Goal: Understand process/instructions: Learn how to perform a task or action

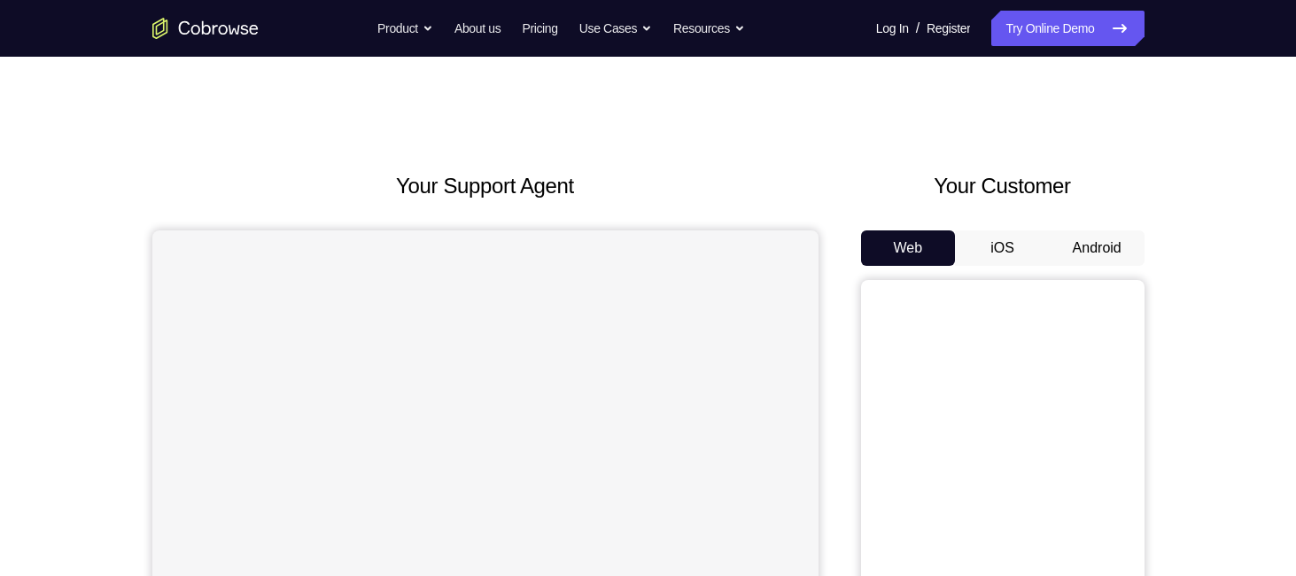
click at [1097, 254] on button "Android" at bounding box center [1097, 247] width 95 height 35
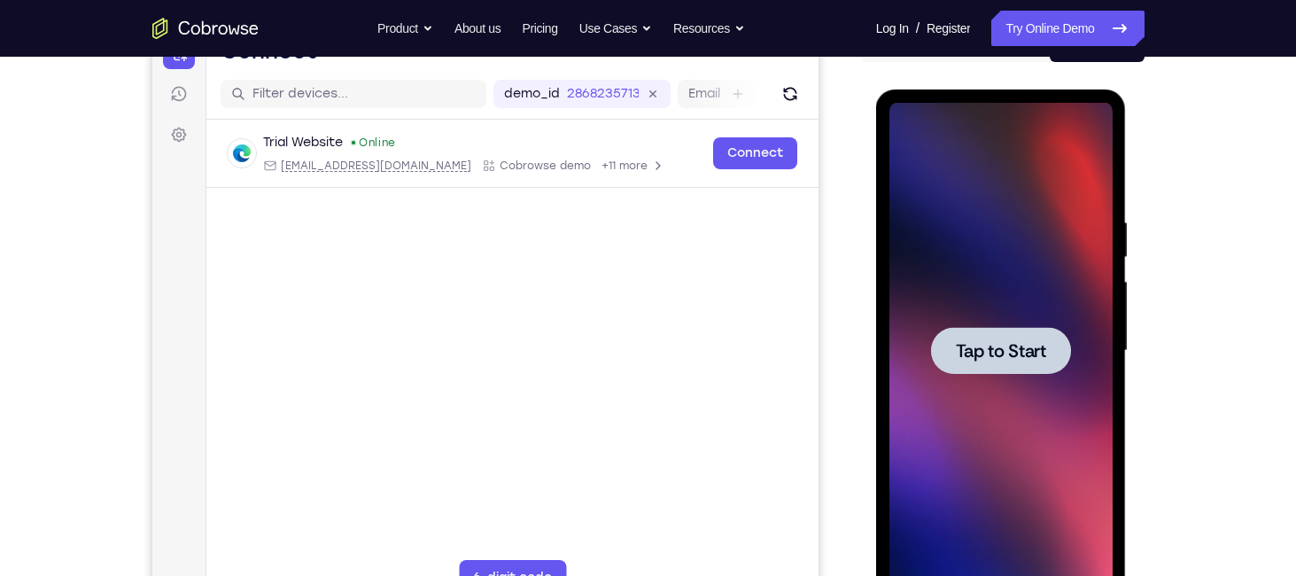
click at [1021, 336] on div at bounding box center [1001, 350] width 140 height 47
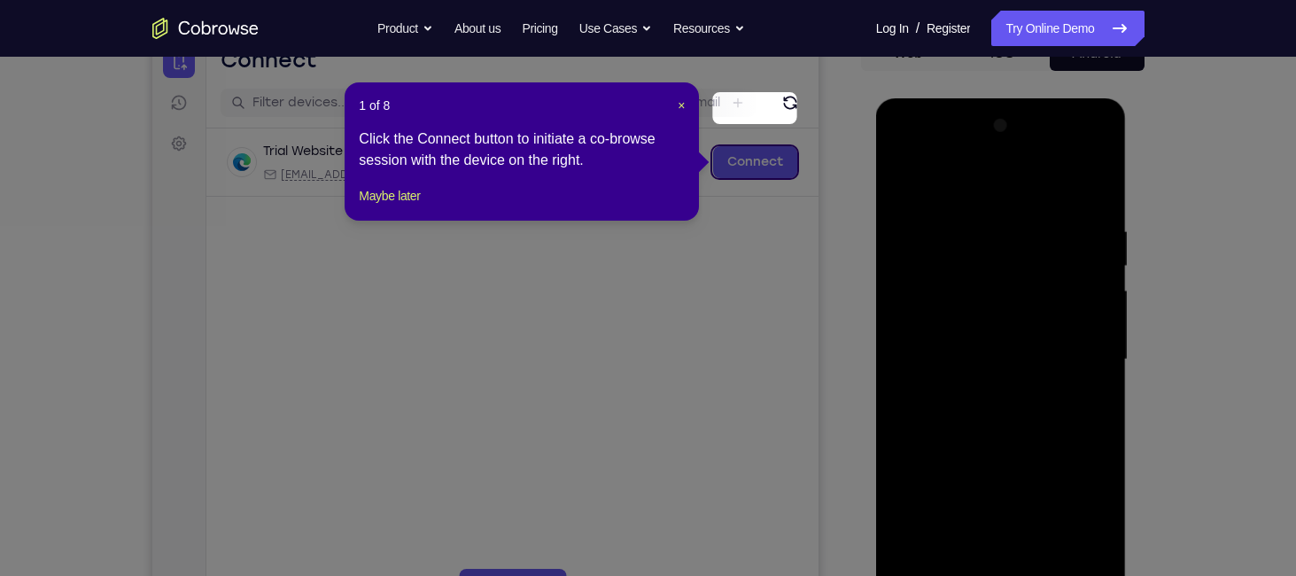
scroll to position [156, 0]
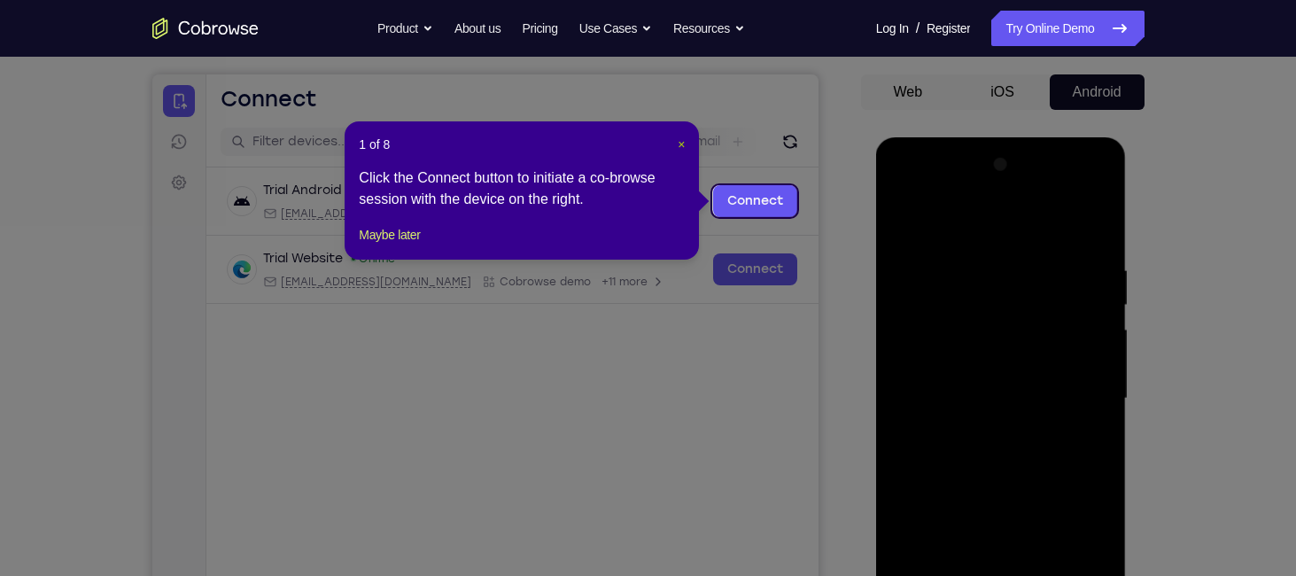
click at [680, 144] on span "×" at bounding box center [681, 144] width 7 height 14
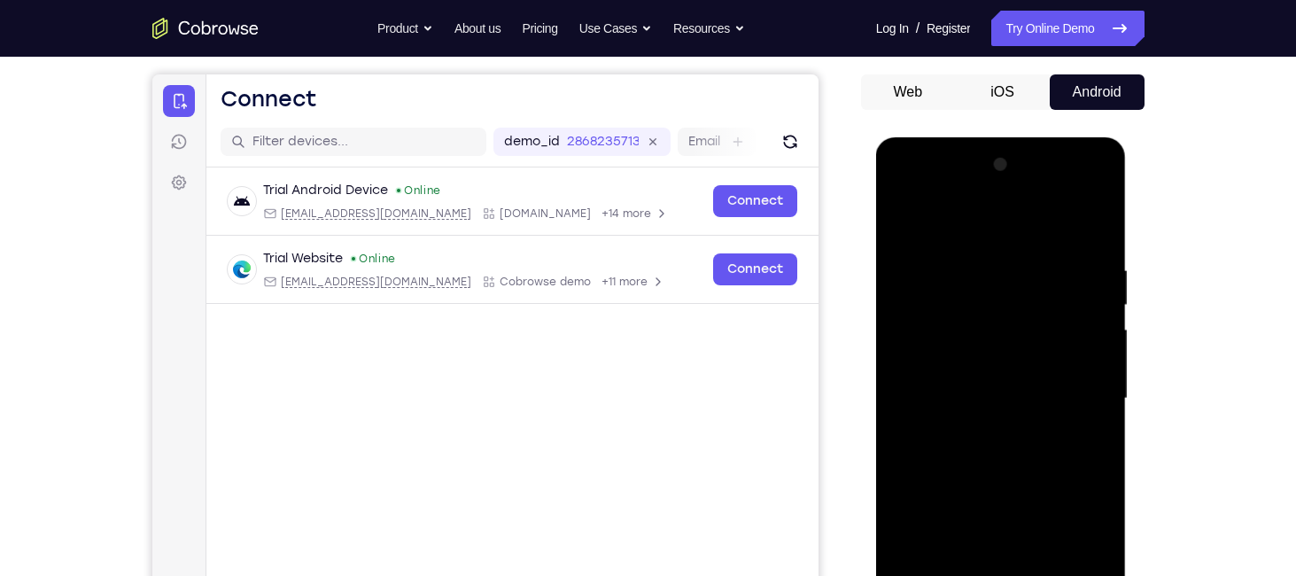
scroll to position [293, 0]
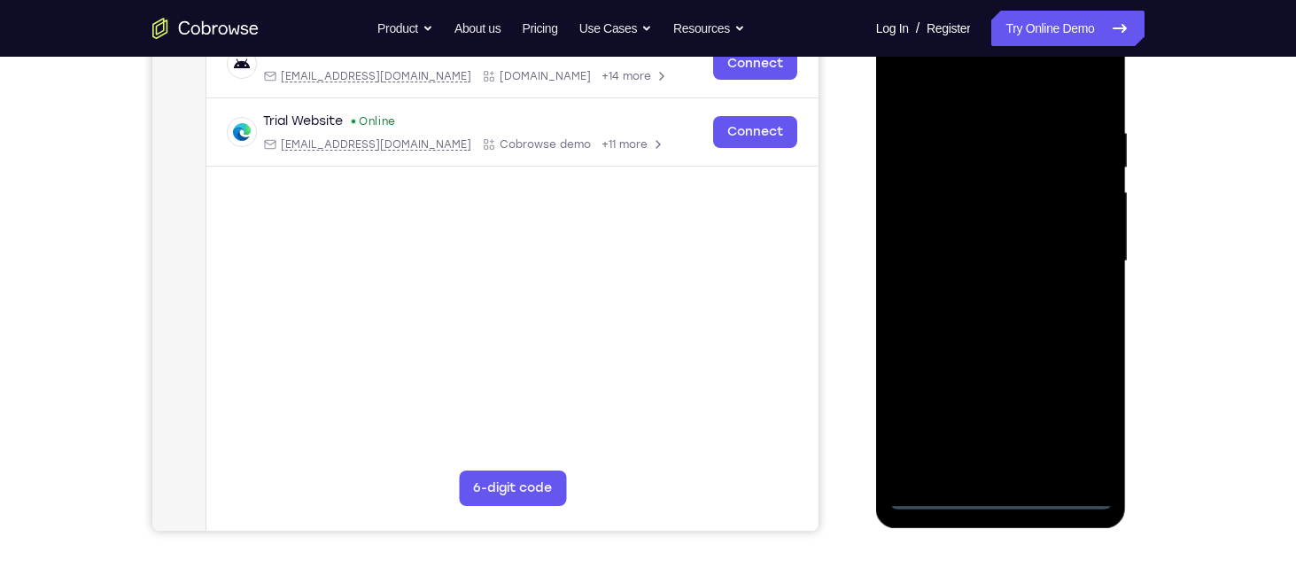
click at [998, 493] on div at bounding box center [1000, 261] width 223 height 496
click at [1075, 408] on div at bounding box center [1000, 261] width 223 height 496
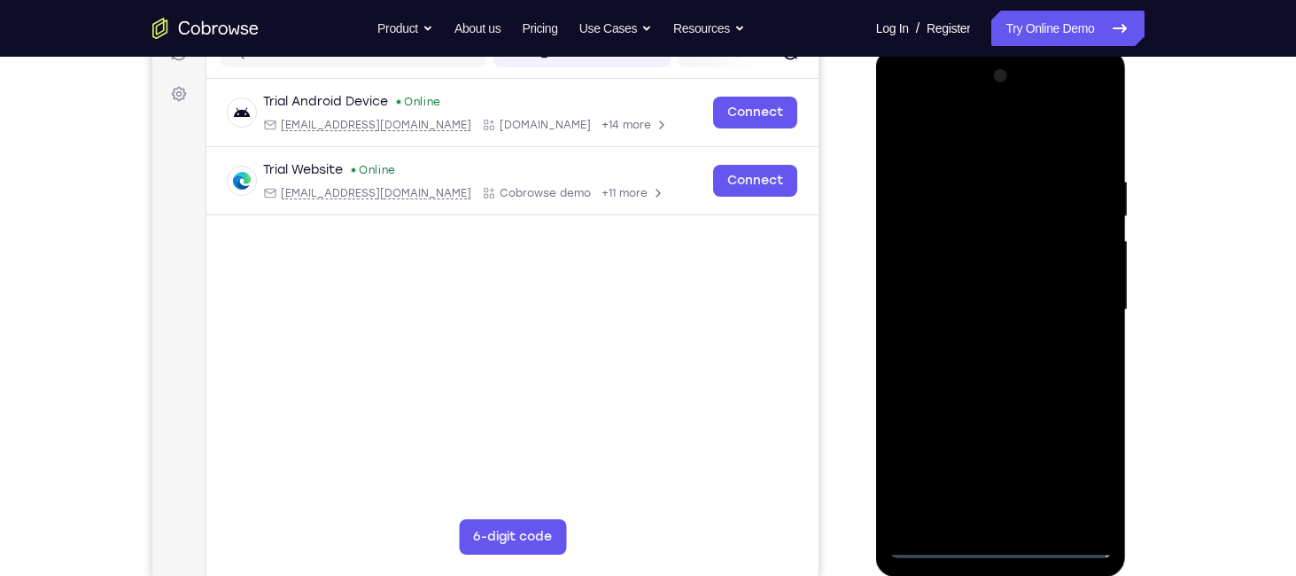
scroll to position [244, 0]
click at [947, 143] on div at bounding box center [1000, 311] width 223 height 496
click at [1081, 298] on div at bounding box center [1000, 311] width 223 height 496
click at [983, 342] on div at bounding box center [1000, 311] width 223 height 496
click at [1017, 396] on div at bounding box center [1000, 311] width 223 height 496
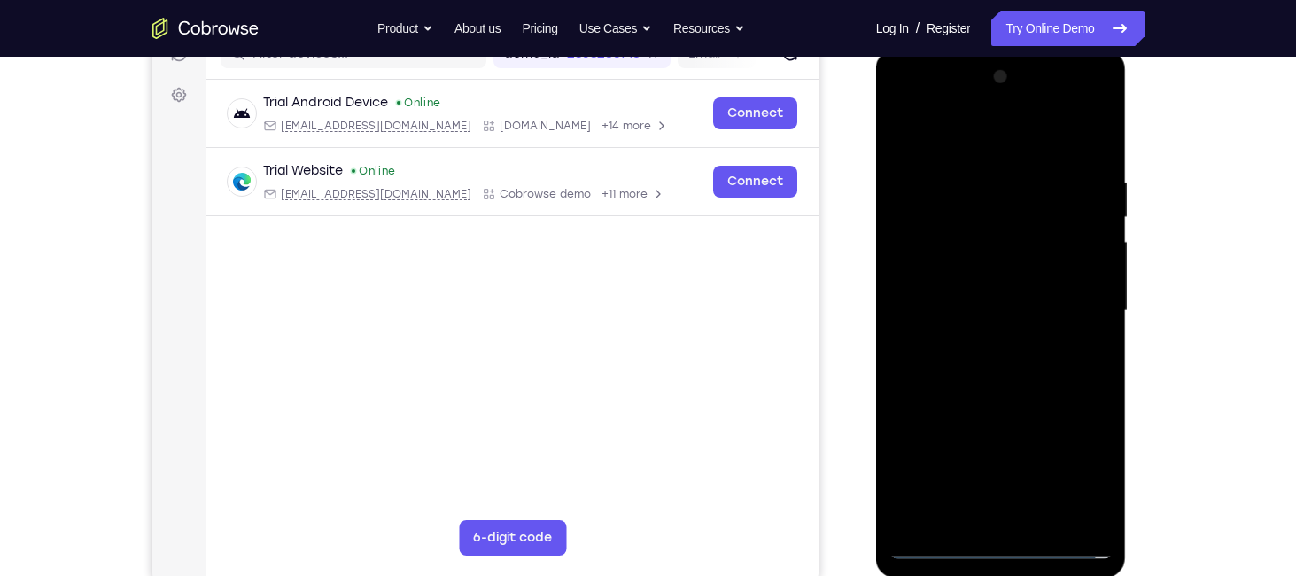
click at [983, 297] on div at bounding box center [1000, 311] width 223 height 496
click at [925, 312] on div at bounding box center [1000, 311] width 223 height 496
click at [930, 303] on div at bounding box center [1000, 311] width 223 height 496
click at [951, 330] on div at bounding box center [1000, 311] width 223 height 496
click at [974, 516] on div at bounding box center [1000, 311] width 223 height 496
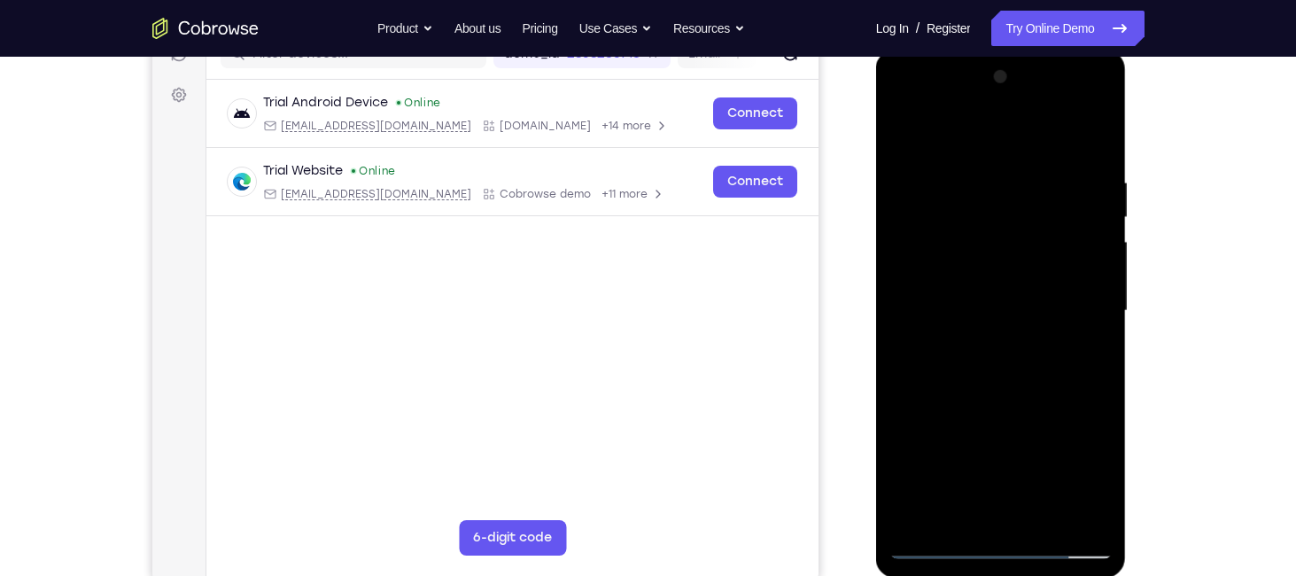
click at [982, 259] on div at bounding box center [1000, 311] width 223 height 496
click at [919, 235] on div at bounding box center [1000, 311] width 223 height 496
click at [1001, 235] on div at bounding box center [1000, 311] width 223 height 496
click at [904, 129] on div at bounding box center [1000, 311] width 223 height 496
click at [933, 547] on div at bounding box center [1000, 311] width 223 height 496
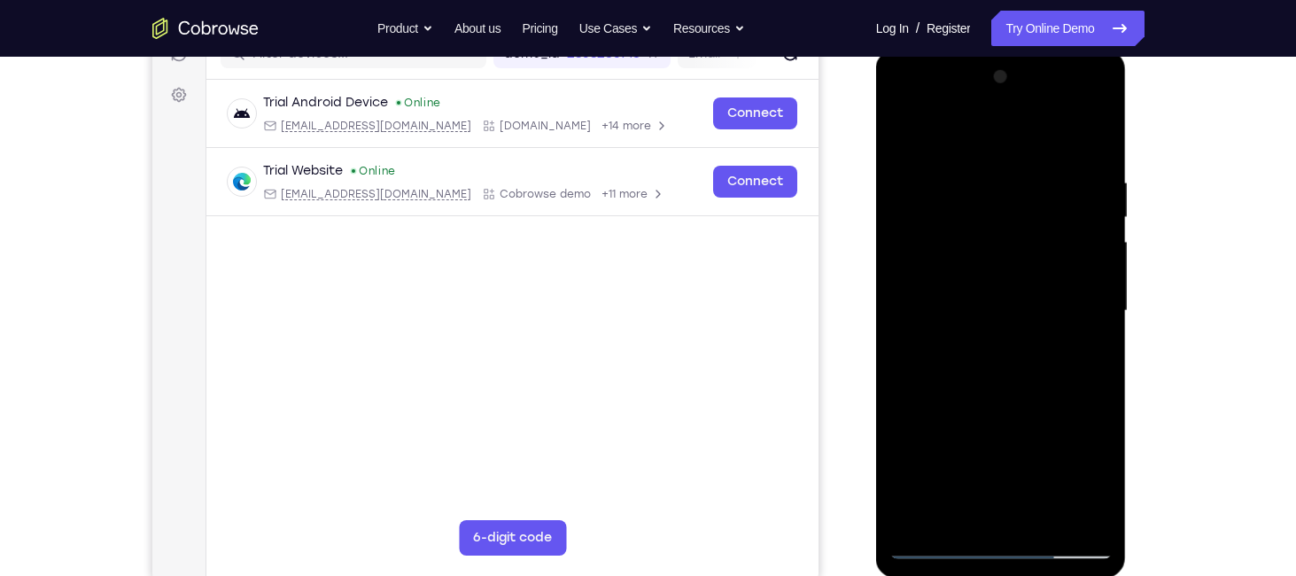
click at [933, 547] on div at bounding box center [1000, 311] width 223 height 496
click at [939, 544] on div at bounding box center [1000, 311] width 223 height 496
click at [906, 103] on div at bounding box center [1000, 311] width 223 height 496
click at [932, 259] on div at bounding box center [1000, 311] width 223 height 496
click at [982, 343] on div at bounding box center [1000, 311] width 223 height 496
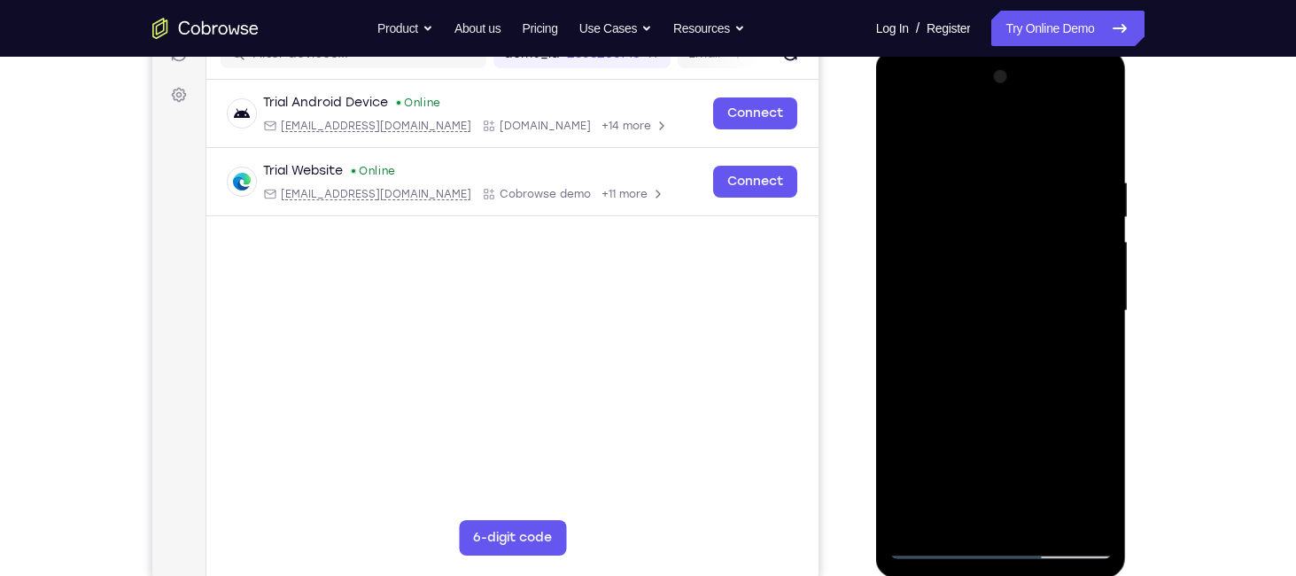
click at [1003, 387] on div at bounding box center [1000, 311] width 223 height 496
click at [996, 397] on div at bounding box center [1000, 311] width 223 height 496
click at [942, 228] on div at bounding box center [1000, 311] width 223 height 496
click at [951, 262] on div at bounding box center [1000, 311] width 223 height 496
click at [937, 240] on div at bounding box center [1000, 311] width 223 height 496
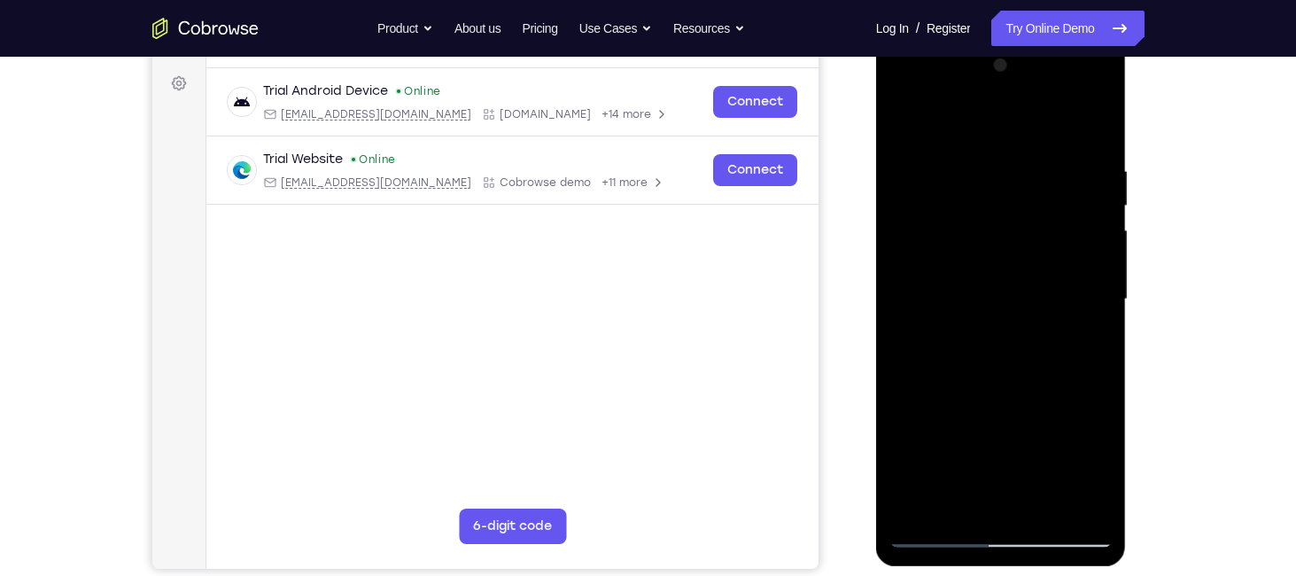
scroll to position [253, 0]
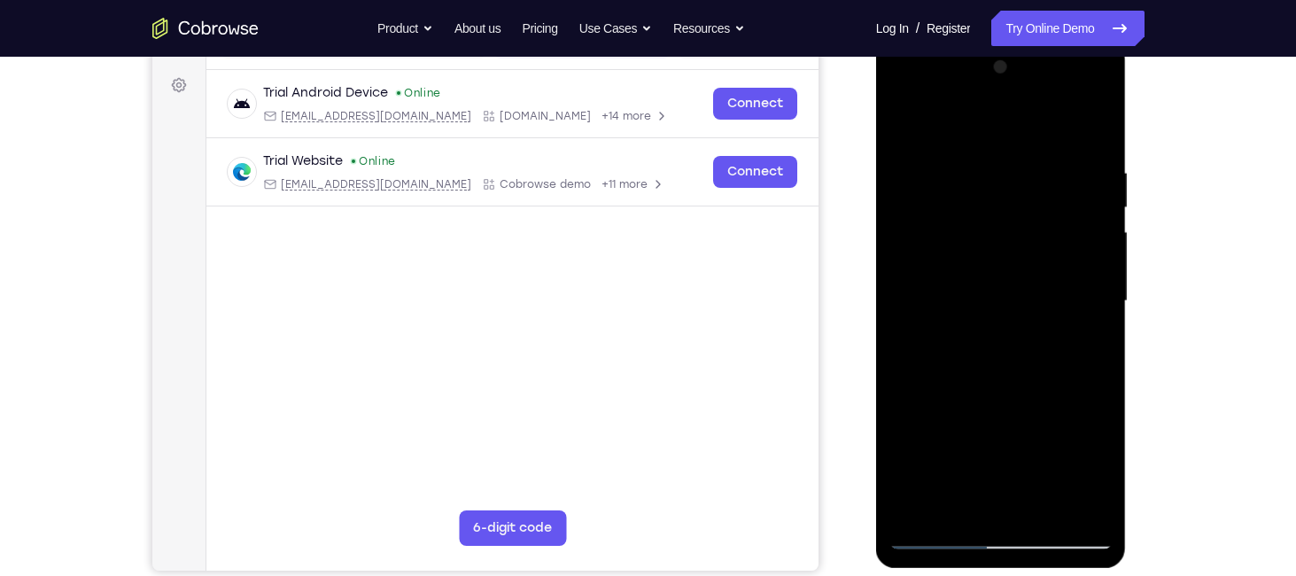
click at [1001, 293] on div at bounding box center [1000, 301] width 223 height 496
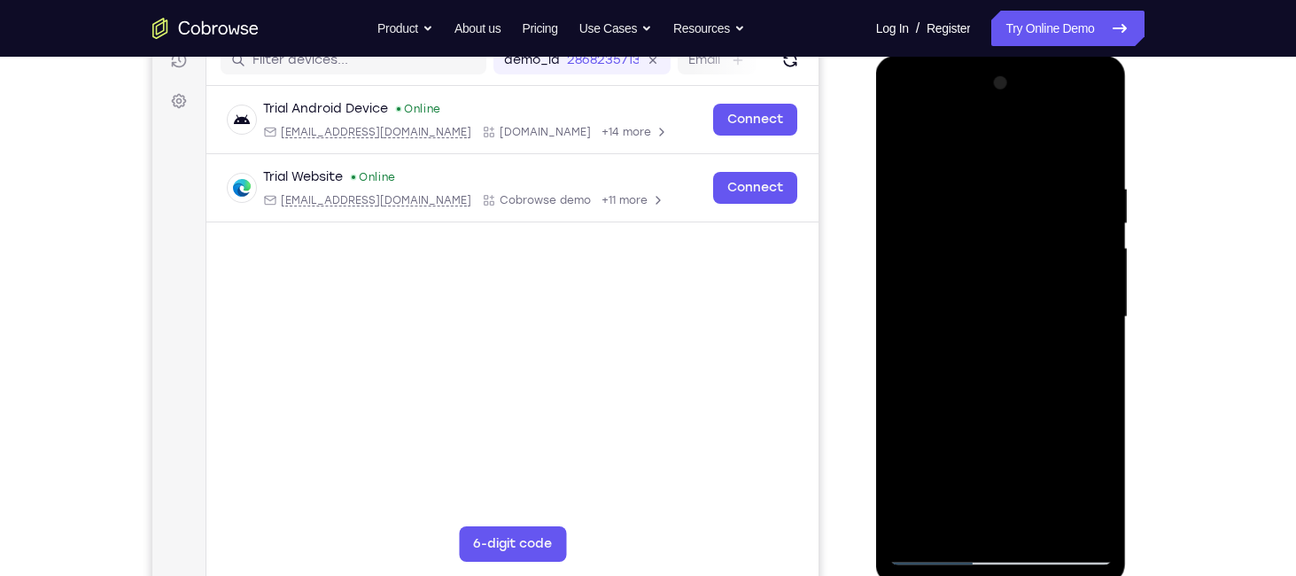
scroll to position [239, 0]
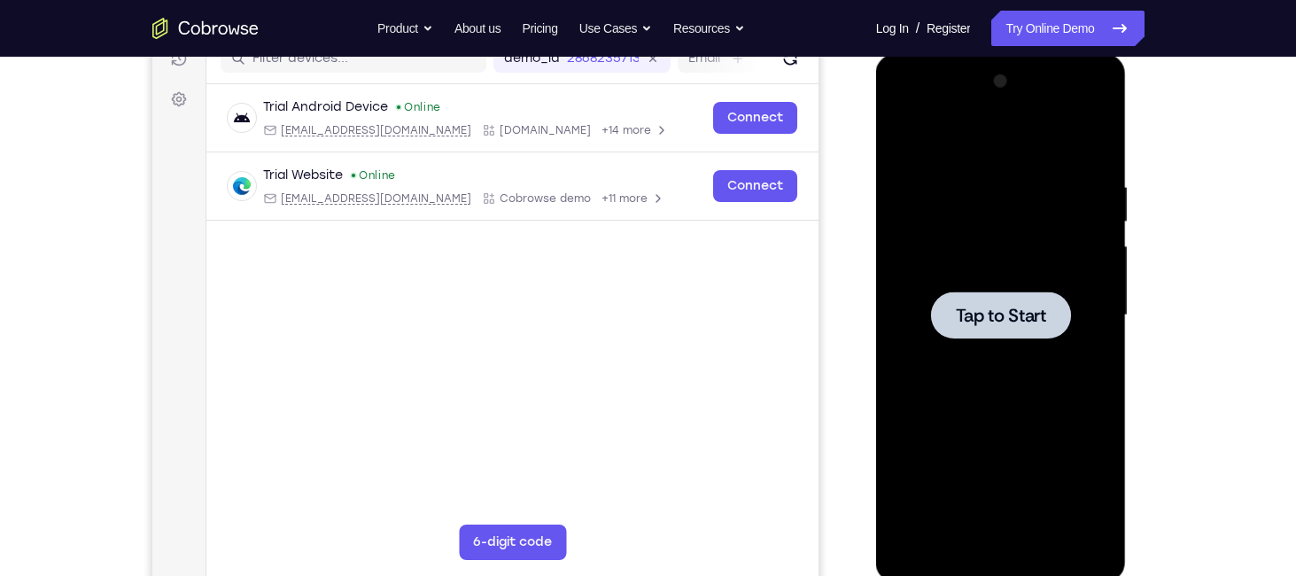
click at [1018, 314] on span "Tap to Start" at bounding box center [1001, 316] width 90 height 18
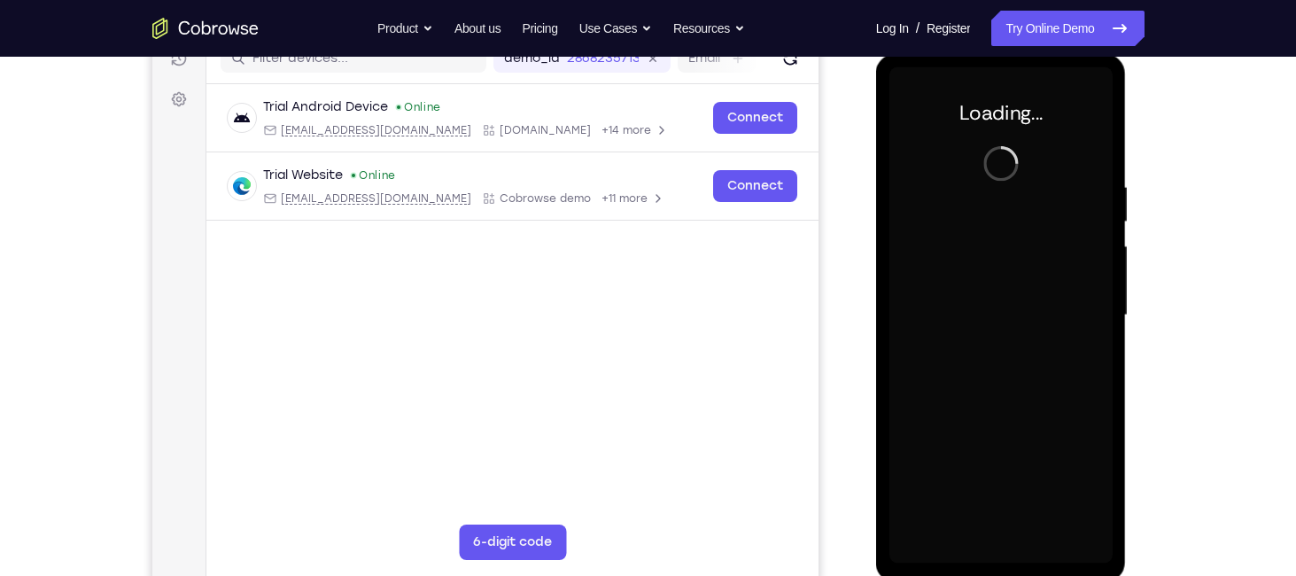
click at [1018, 314] on div at bounding box center [1000, 315] width 223 height 496
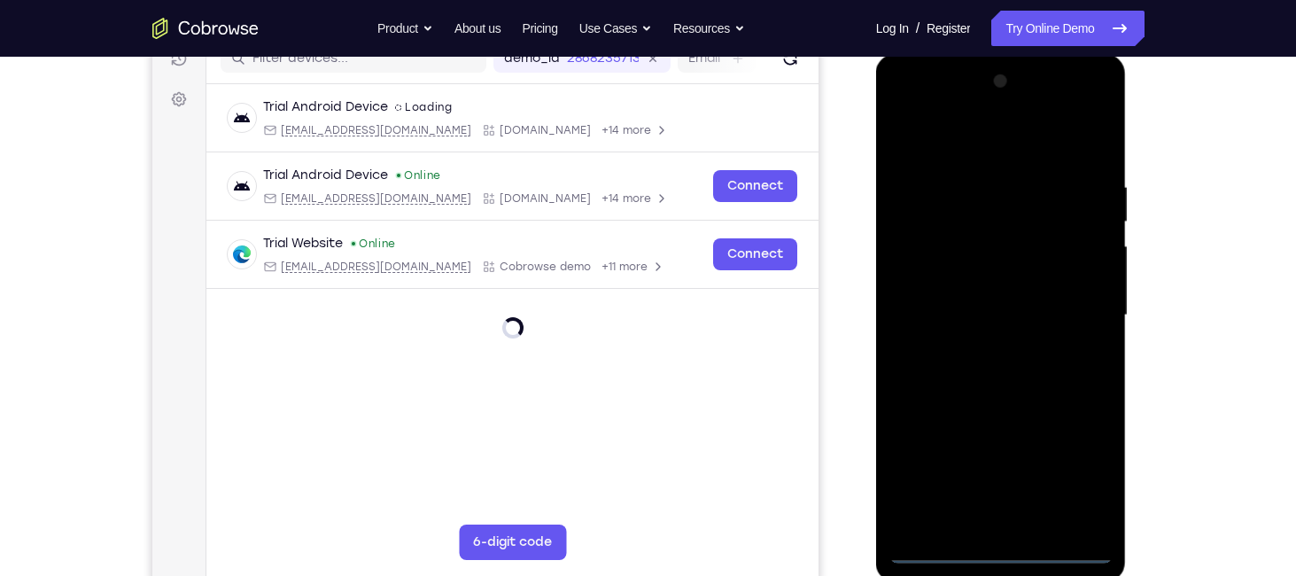
click at [1001, 547] on div at bounding box center [1000, 315] width 223 height 496
click at [1081, 476] on div at bounding box center [1000, 315] width 223 height 496
click at [927, 135] on div at bounding box center [1000, 315] width 223 height 496
click at [928, 253] on div at bounding box center [1000, 315] width 223 height 496
click at [926, 312] on div at bounding box center [1000, 315] width 223 height 496
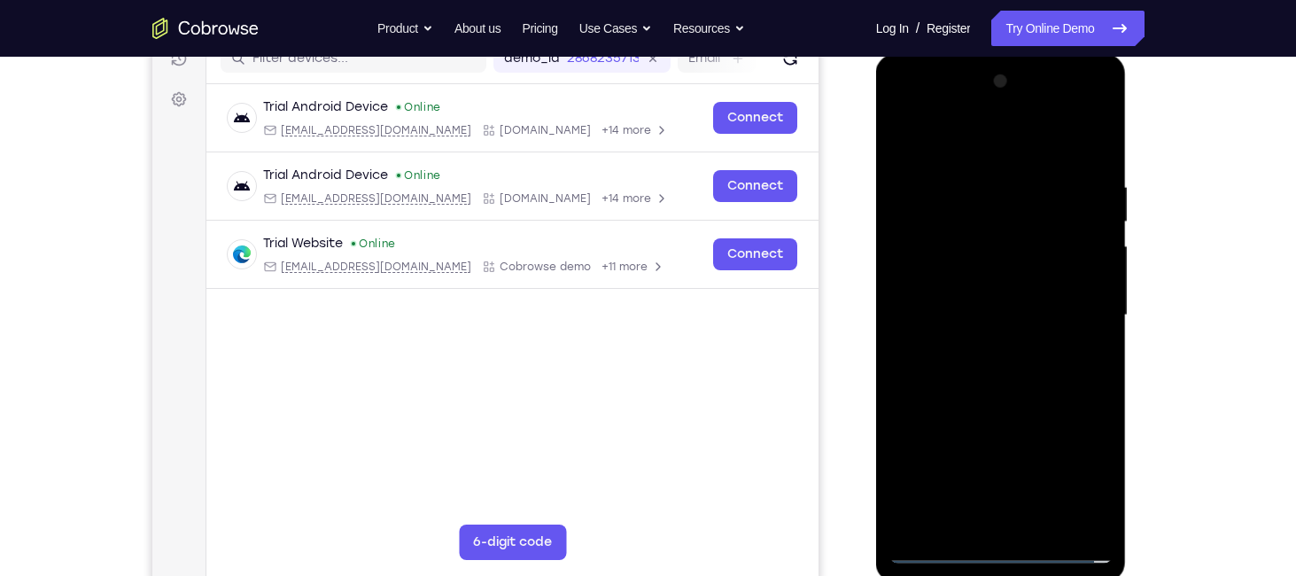
click at [929, 302] on div at bounding box center [1000, 315] width 223 height 496
click at [942, 339] on div at bounding box center [1000, 315] width 223 height 496
click at [977, 519] on div at bounding box center [1000, 315] width 223 height 496
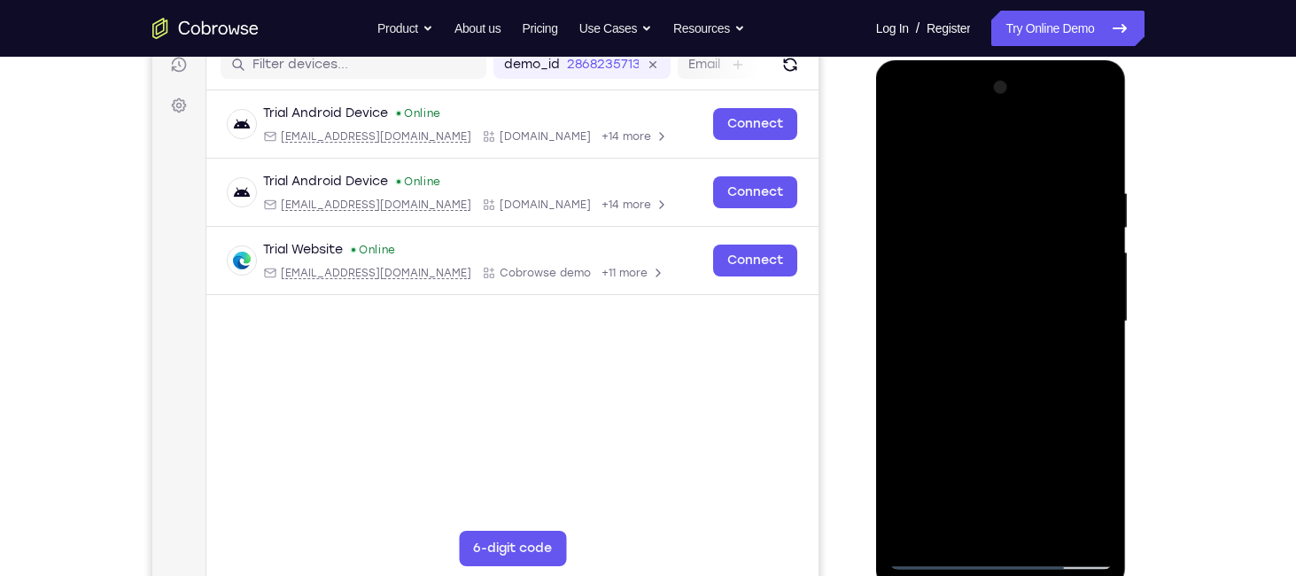
scroll to position [234, 0]
click at [1025, 349] on div at bounding box center [1000, 321] width 223 height 496
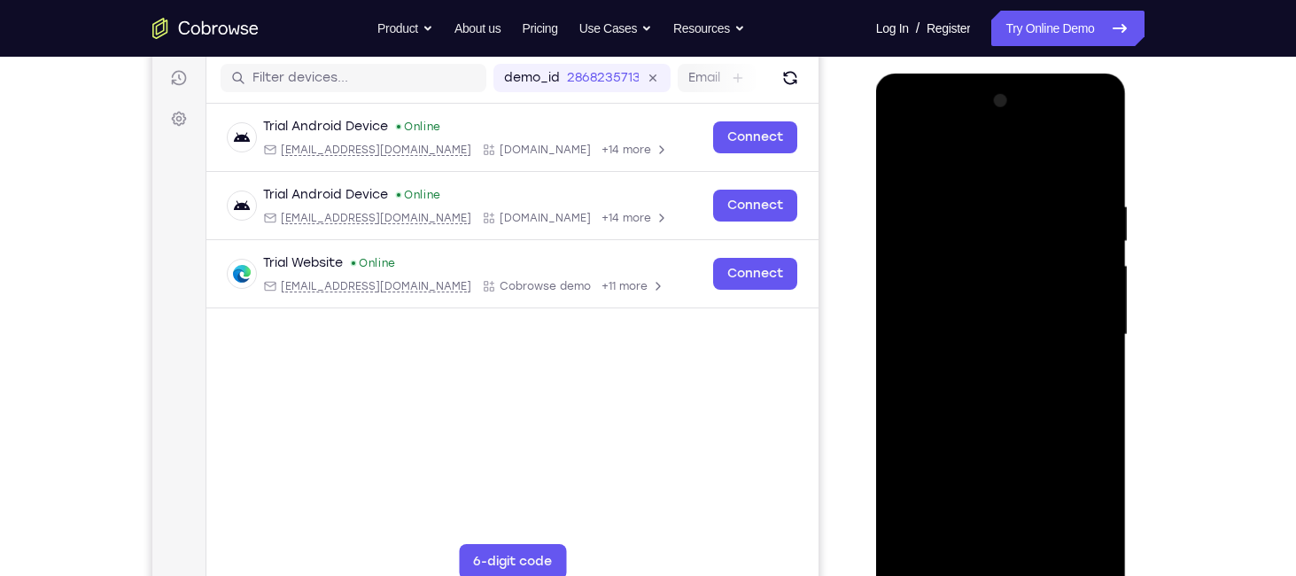
scroll to position [218, 0]
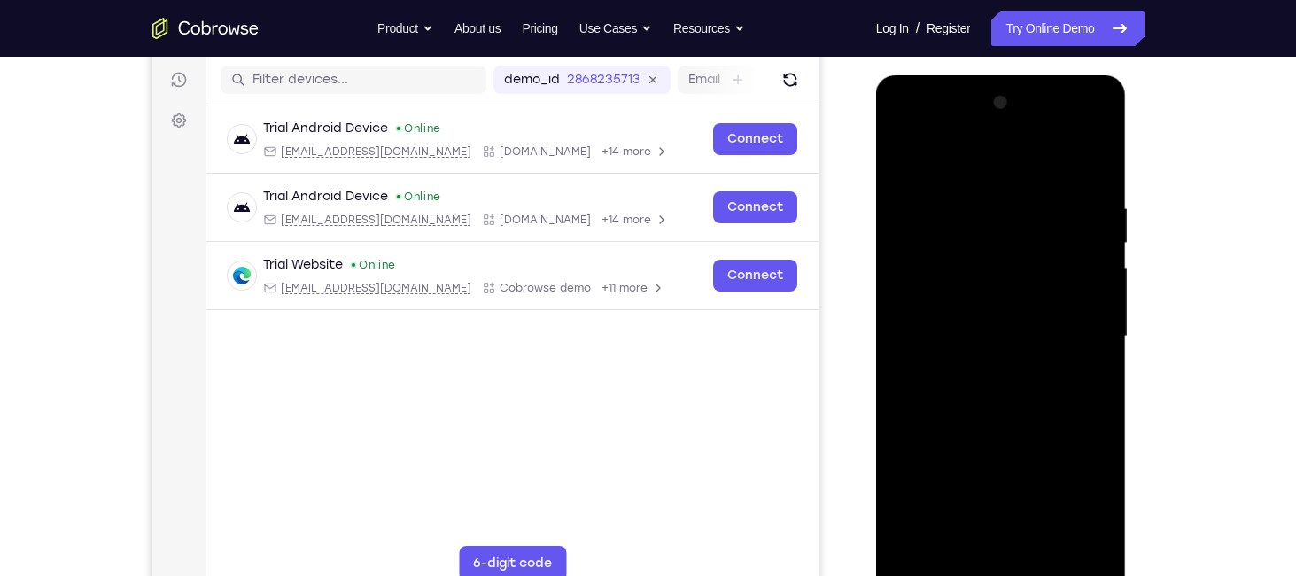
drag, startPoint x: 1027, startPoint y: 378, endPoint x: 1021, endPoint y: 257, distance: 121.5
click at [1021, 257] on div at bounding box center [1000, 337] width 223 height 496
drag, startPoint x: 1018, startPoint y: 410, endPoint x: 1021, endPoint y: 300, distance: 109.9
click at [1021, 300] on div at bounding box center [1000, 337] width 223 height 496
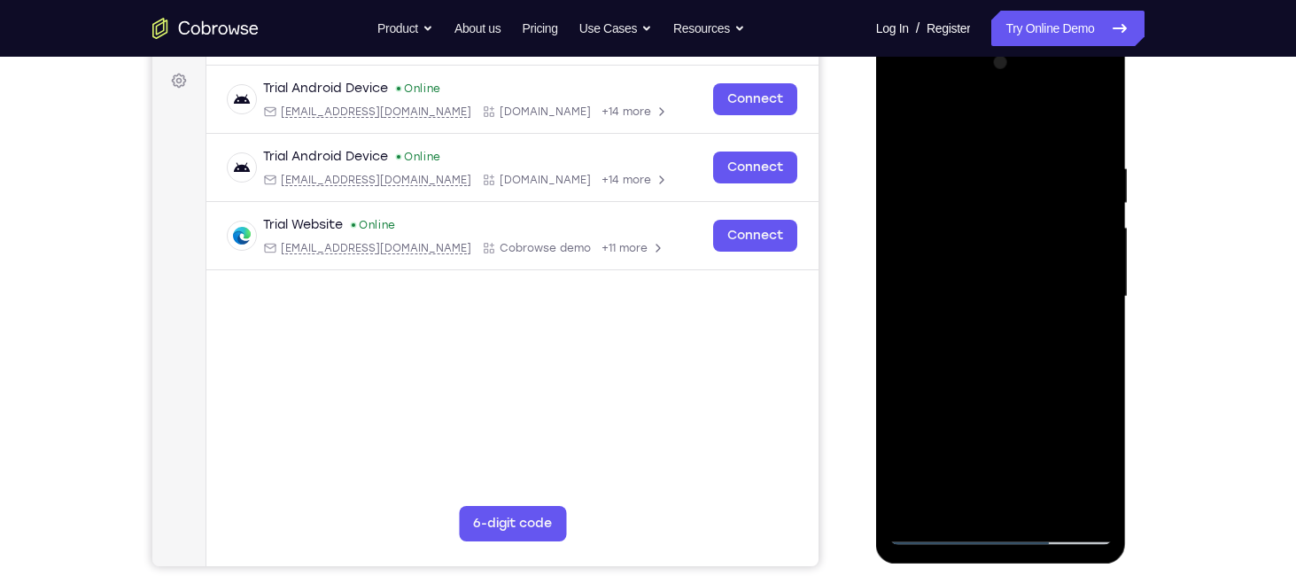
scroll to position [259, 0]
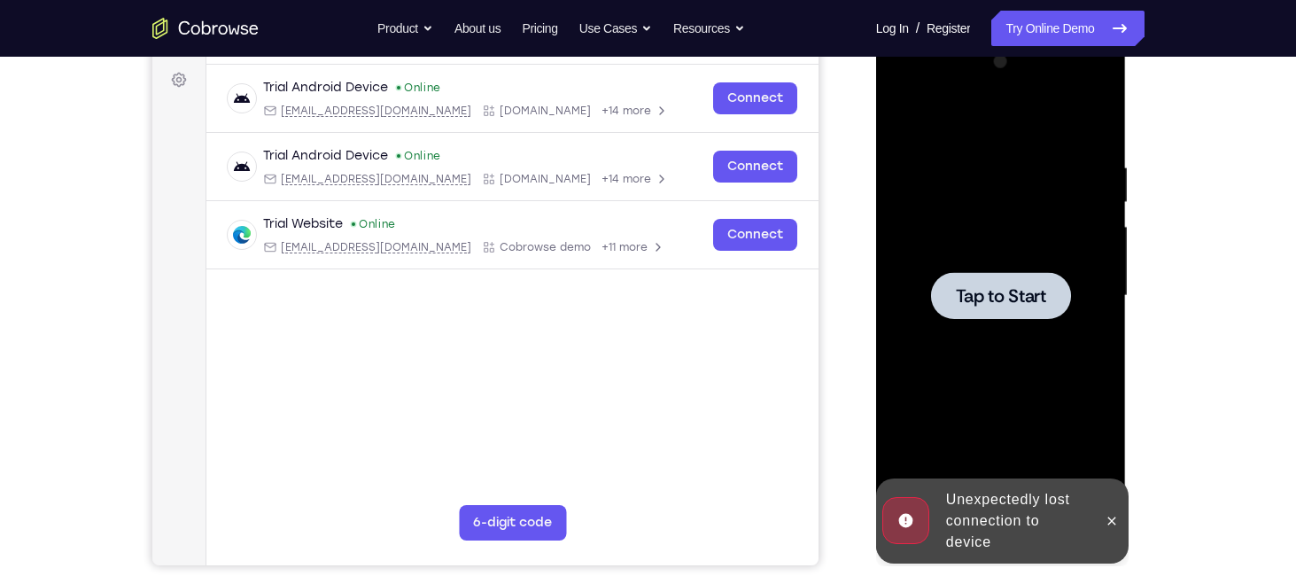
click at [1021, 301] on span "Tap to Start" at bounding box center [1001, 296] width 90 height 18
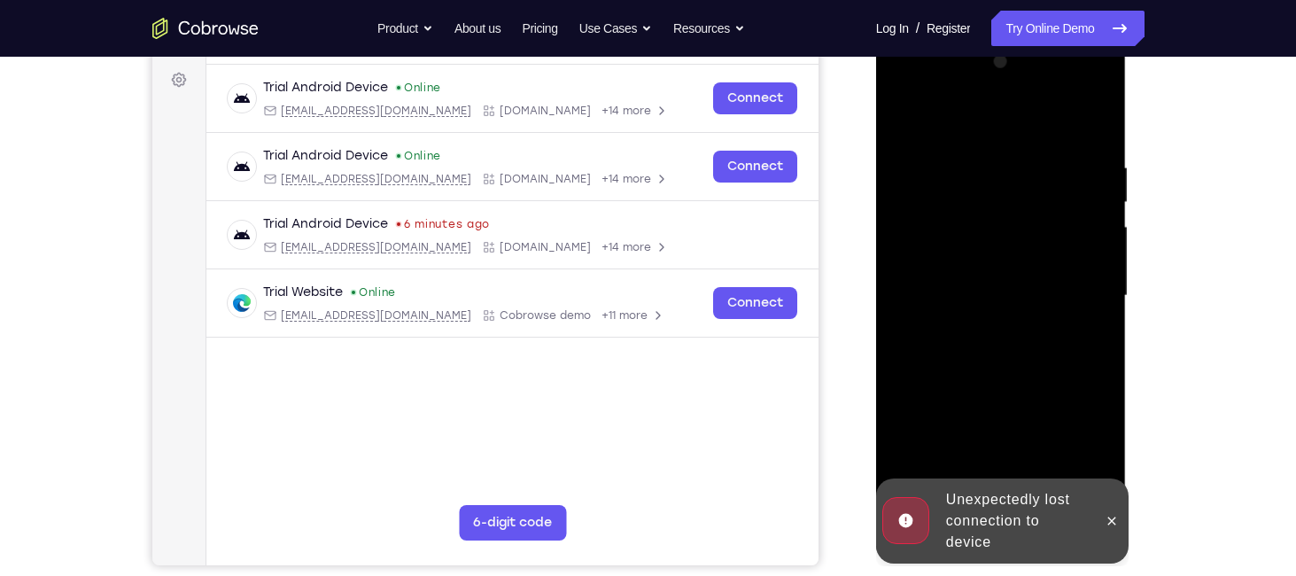
scroll to position [377, 0]
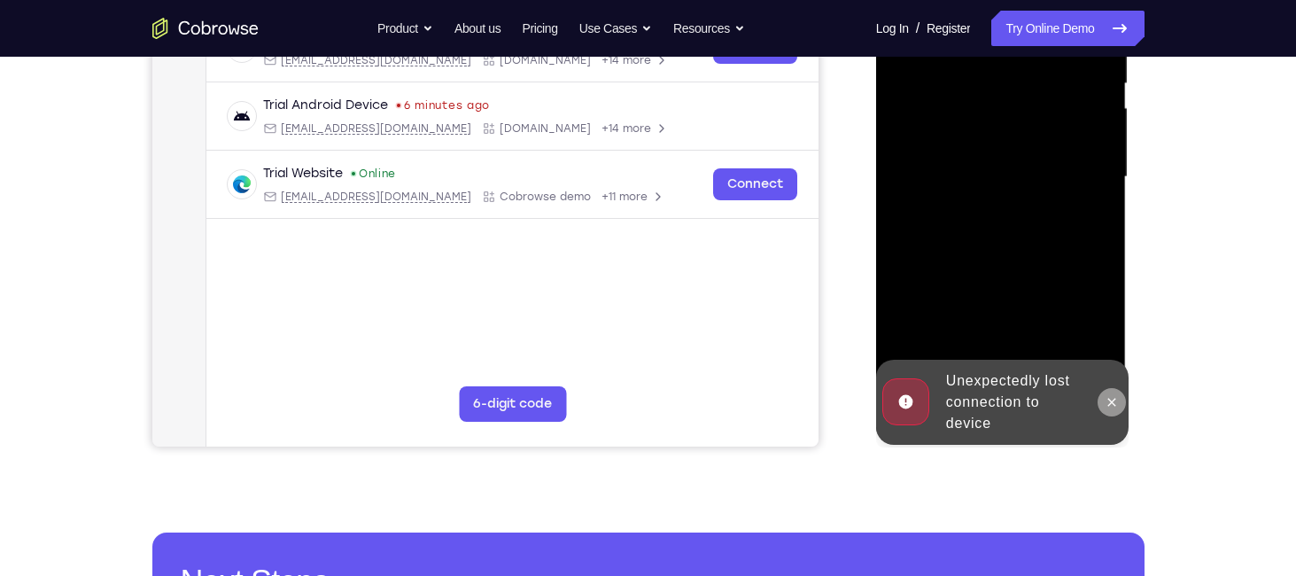
click at [1111, 400] on icon at bounding box center [1112, 402] width 14 height 14
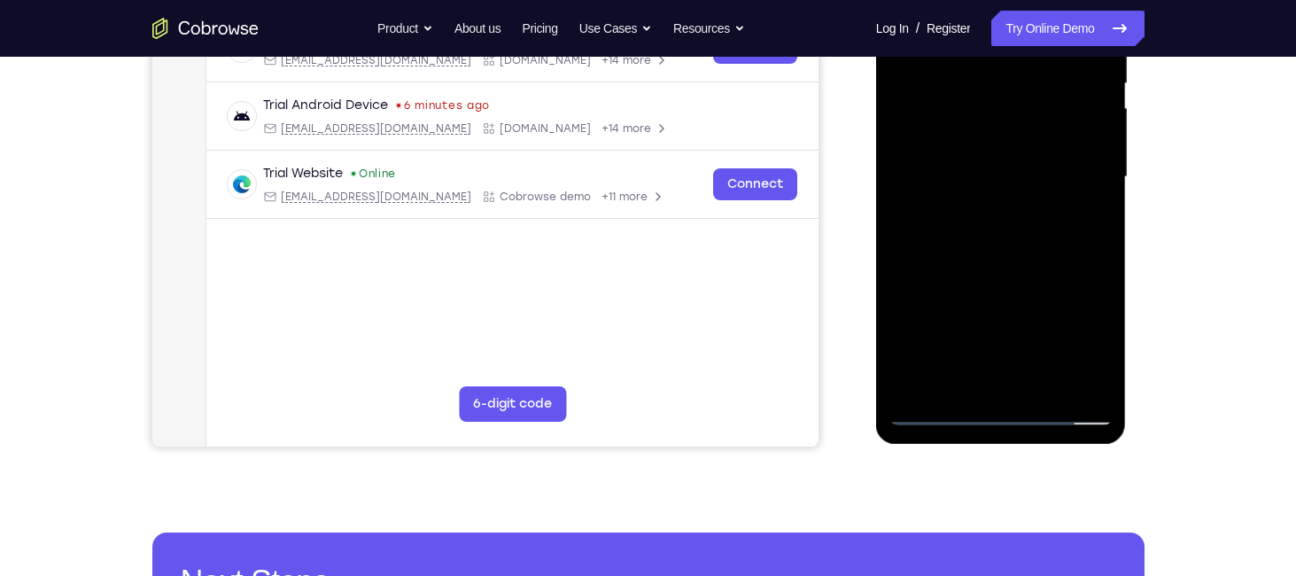
click at [1002, 411] on div at bounding box center [1000, 177] width 223 height 496
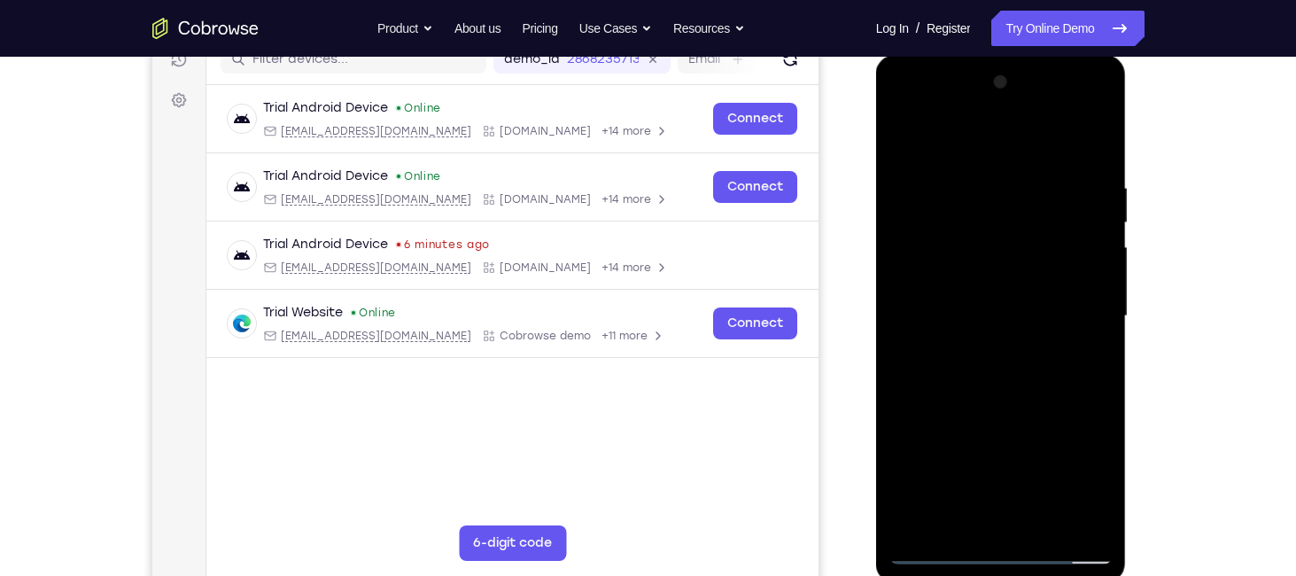
scroll to position [239, 0]
click at [1083, 476] on div at bounding box center [1000, 315] width 223 height 496
click at [933, 144] on div at bounding box center [1000, 315] width 223 height 496
click at [928, 255] on div at bounding box center [1000, 315] width 223 height 496
click at [962, 310] on div at bounding box center [1000, 315] width 223 height 496
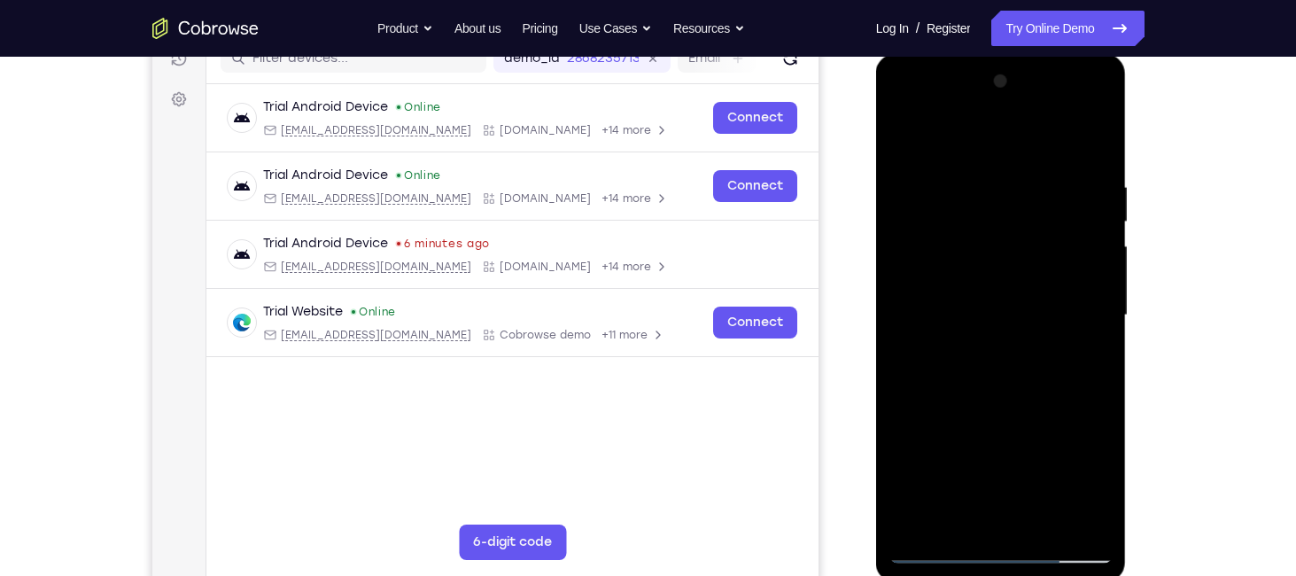
click at [959, 299] on div at bounding box center [1000, 315] width 223 height 496
click at [956, 328] on div at bounding box center [1000, 315] width 223 height 496
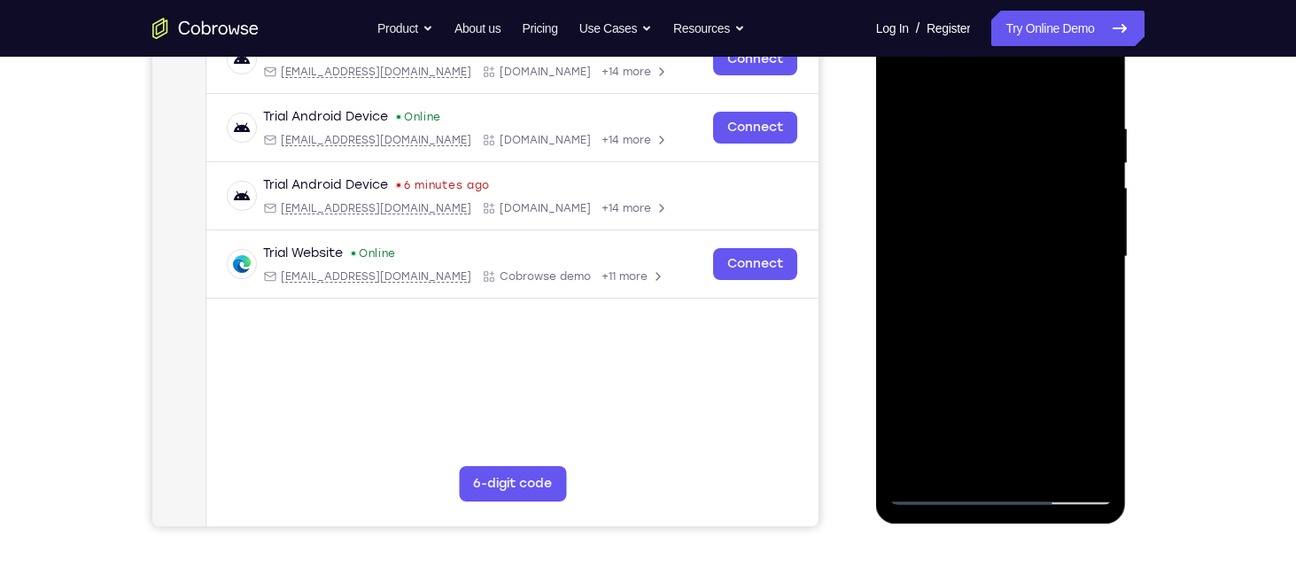
scroll to position [298, 0]
click at [984, 454] on div at bounding box center [1000, 257] width 223 height 496
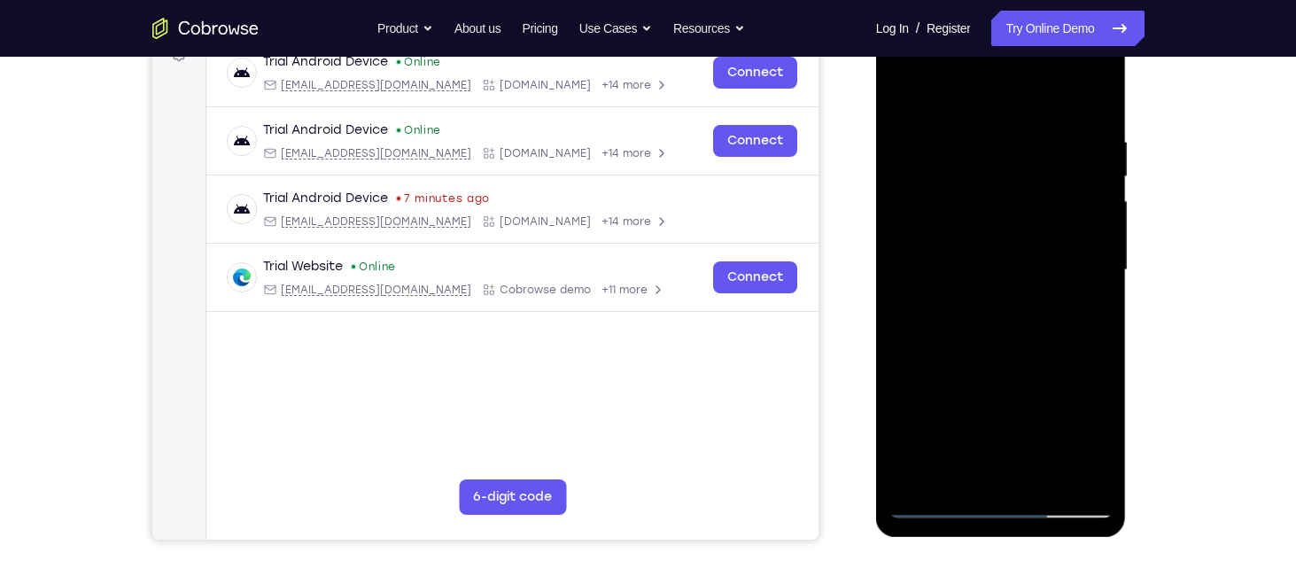
click at [1023, 297] on div at bounding box center [1000, 270] width 223 height 496
drag, startPoint x: 1012, startPoint y: 355, endPoint x: 1024, endPoint y: 268, distance: 88.6
click at [1024, 268] on div at bounding box center [1000, 270] width 223 height 496
drag, startPoint x: 994, startPoint y: 375, endPoint x: 1014, endPoint y: 269, distance: 107.4
click at [1014, 269] on div at bounding box center [1000, 270] width 223 height 496
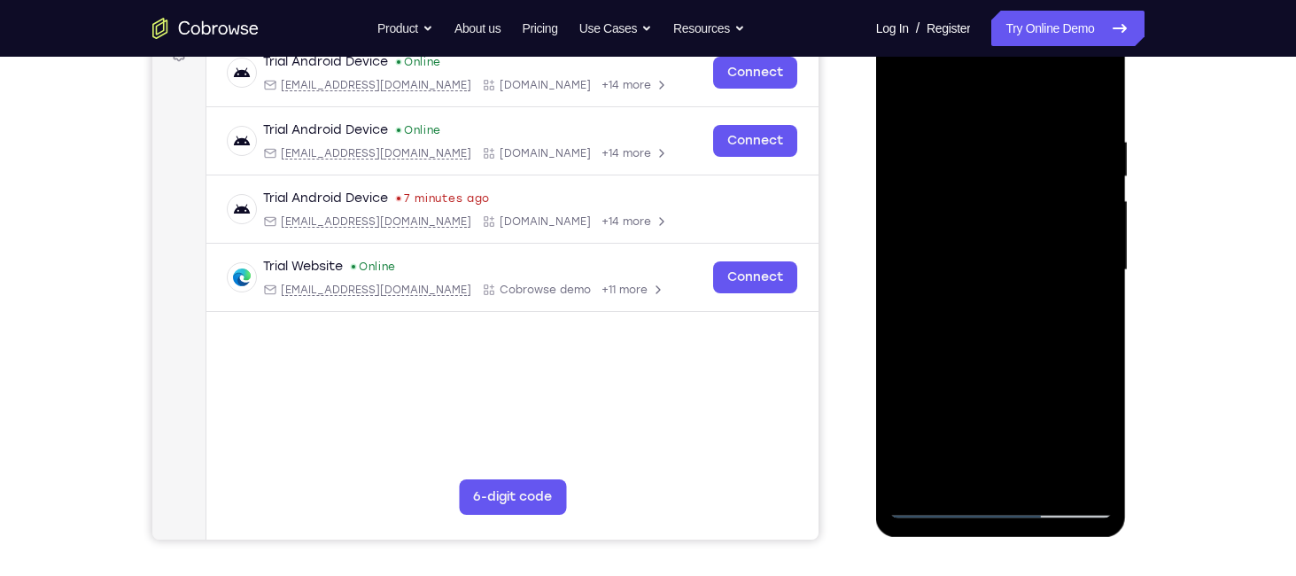
drag, startPoint x: 1019, startPoint y: 378, endPoint x: 1027, endPoint y: 246, distance: 132.2
click at [1027, 246] on div at bounding box center [1000, 270] width 223 height 496
drag, startPoint x: 1036, startPoint y: 373, endPoint x: 1037, endPoint y: 212, distance: 161.2
click at [1037, 212] on div at bounding box center [1000, 270] width 223 height 496
drag, startPoint x: 1019, startPoint y: 393, endPoint x: 1026, endPoint y: 268, distance: 126.0
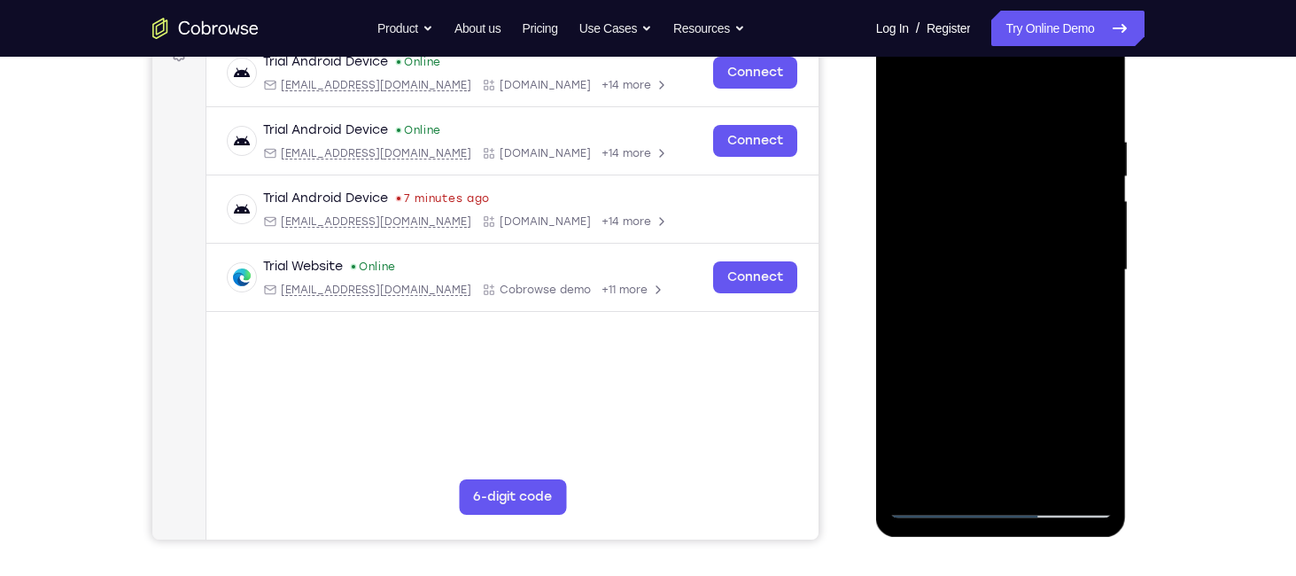
click at [1026, 268] on div at bounding box center [1000, 270] width 223 height 496
drag, startPoint x: 998, startPoint y: 398, endPoint x: 996, endPoint y: 266, distance: 132.0
click at [996, 266] on div at bounding box center [1000, 270] width 223 height 496
drag, startPoint x: 992, startPoint y: 395, endPoint x: 991, endPoint y: 260, distance: 134.7
click at [991, 260] on div at bounding box center [1000, 270] width 223 height 496
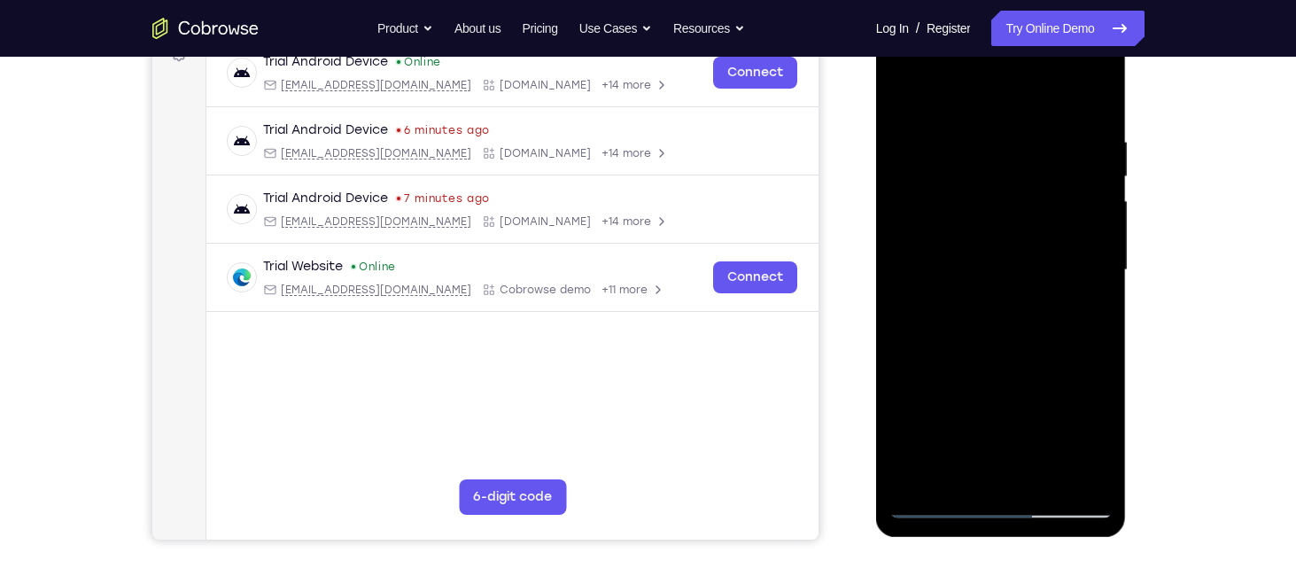
drag, startPoint x: 1006, startPoint y: 425, endPoint x: 1013, endPoint y: 241, distance: 184.4
click at [1013, 241] on div at bounding box center [1000, 270] width 223 height 496
drag, startPoint x: 1011, startPoint y: 397, endPoint x: 1003, endPoint y: 249, distance: 148.2
click at [1003, 249] on div at bounding box center [1000, 270] width 223 height 496
drag, startPoint x: 1008, startPoint y: 382, endPoint x: 990, endPoint y: 267, distance: 116.5
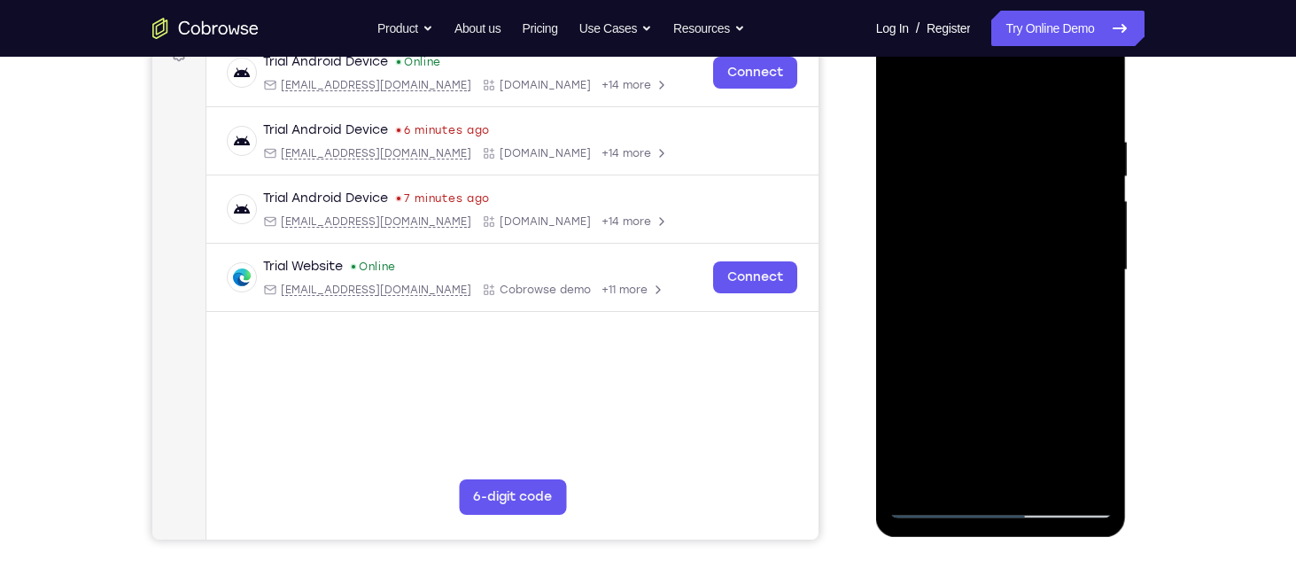
click at [990, 267] on div at bounding box center [1000, 270] width 223 height 496
drag, startPoint x: 1004, startPoint y: 396, endPoint x: 987, endPoint y: 252, distance: 145.4
click at [987, 252] on div at bounding box center [1000, 270] width 223 height 496
drag, startPoint x: 989, startPoint y: 379, endPoint x: 979, endPoint y: 261, distance: 118.2
click at [979, 261] on div at bounding box center [1000, 270] width 223 height 496
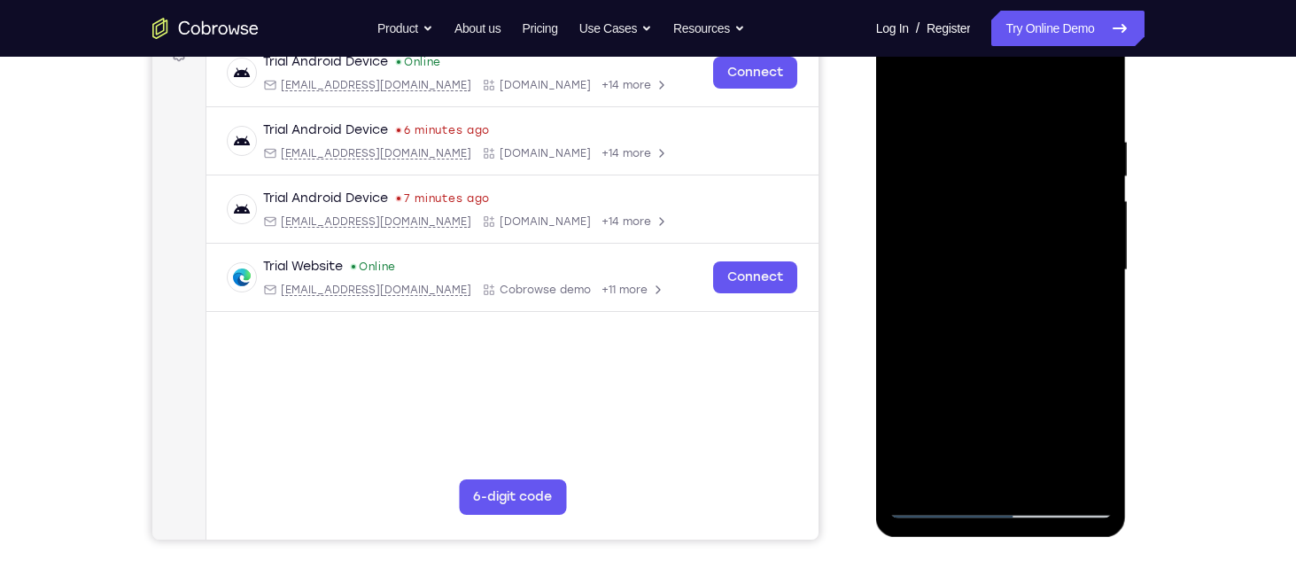
drag, startPoint x: 1019, startPoint y: 399, endPoint x: 1009, endPoint y: 271, distance: 127.9
click at [1009, 271] on div at bounding box center [1000, 270] width 223 height 496
drag, startPoint x: 1007, startPoint y: 395, endPoint x: 1006, endPoint y: 310, distance: 85.0
click at [1006, 310] on div at bounding box center [1000, 270] width 223 height 496
drag, startPoint x: 1022, startPoint y: 404, endPoint x: 1017, endPoint y: 330, distance: 74.6
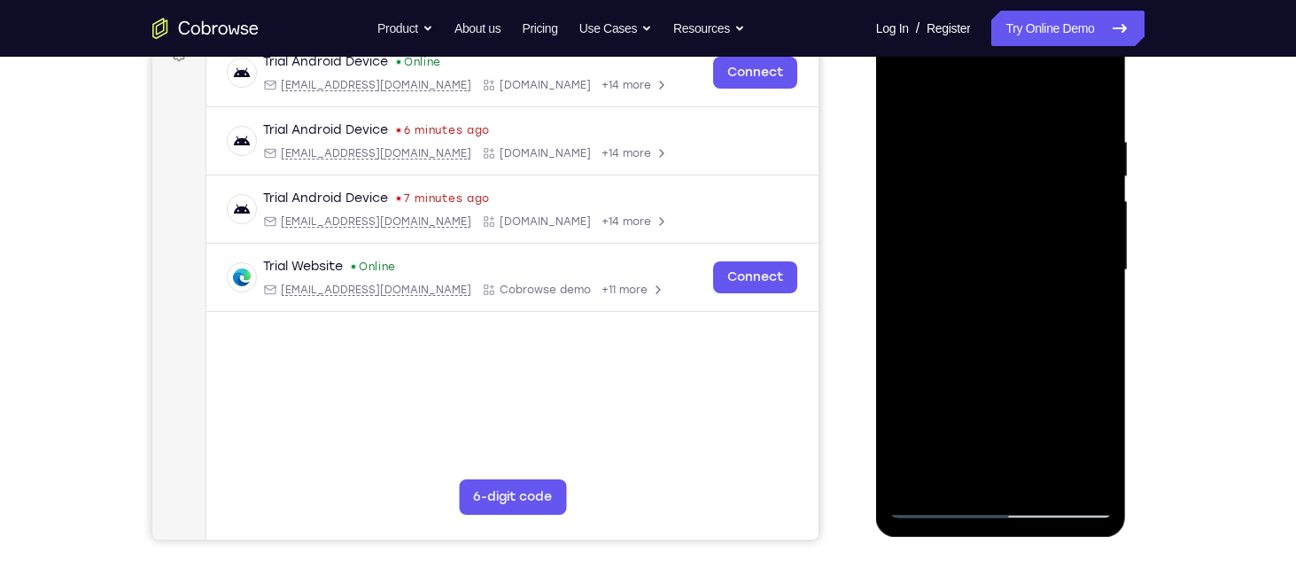
click at [1017, 330] on div at bounding box center [1000, 270] width 223 height 496
click at [915, 183] on div at bounding box center [1000, 270] width 223 height 496
click at [922, 182] on div at bounding box center [1000, 270] width 223 height 496
drag, startPoint x: 974, startPoint y: 315, endPoint x: 975, endPoint y: 207, distance: 108.1
click at [975, 207] on div at bounding box center [1000, 270] width 223 height 496
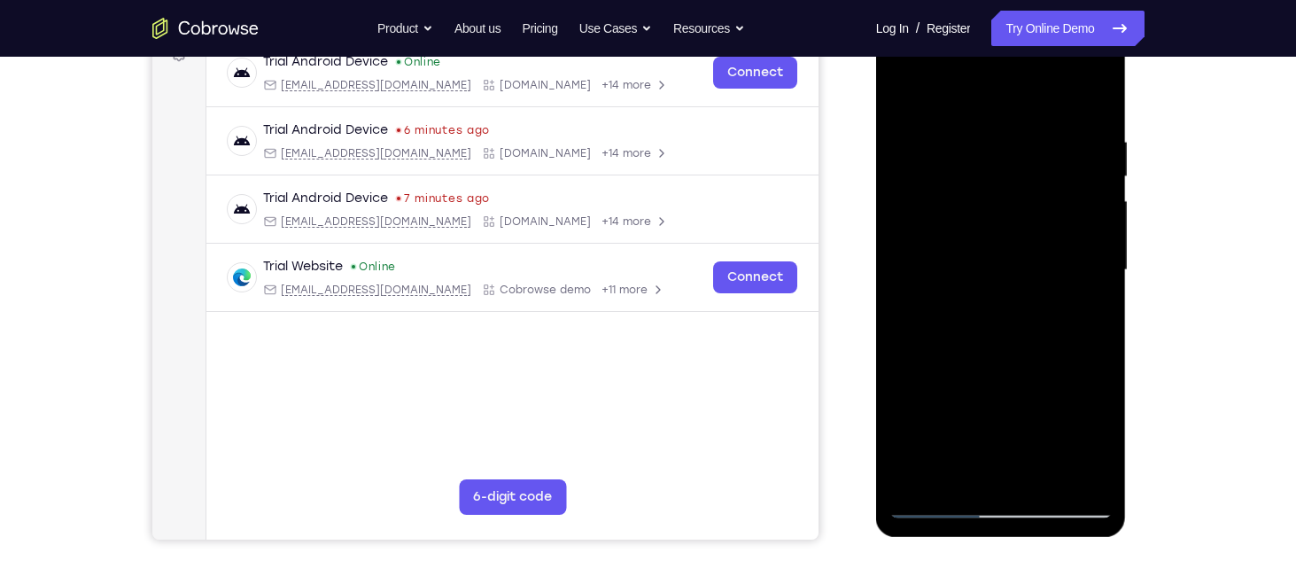
drag, startPoint x: 1009, startPoint y: 313, endPoint x: 1005, endPoint y: 452, distance: 139.2
click at [1005, 452] on div at bounding box center [1000, 270] width 223 height 496
drag, startPoint x: 1018, startPoint y: 228, endPoint x: 1015, endPoint y: 412, distance: 184.3
click at [1015, 412] on div at bounding box center [1000, 270] width 223 height 496
drag, startPoint x: 1030, startPoint y: 229, endPoint x: 980, endPoint y: 510, distance: 285.3
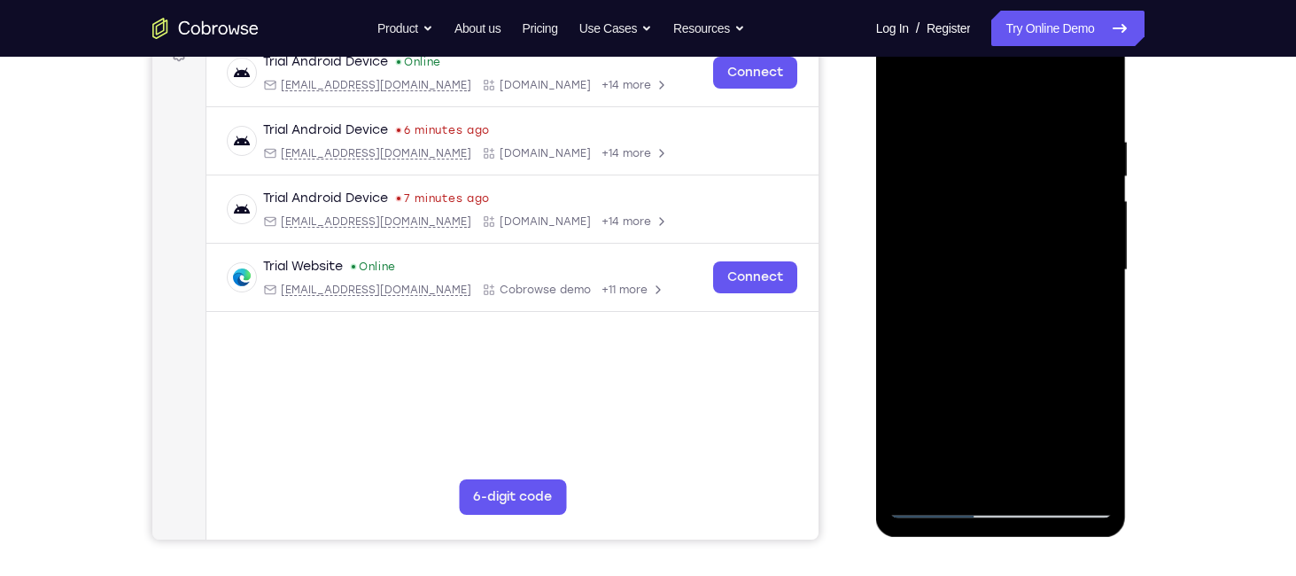
click at [980, 510] on div at bounding box center [1000, 270] width 223 height 496
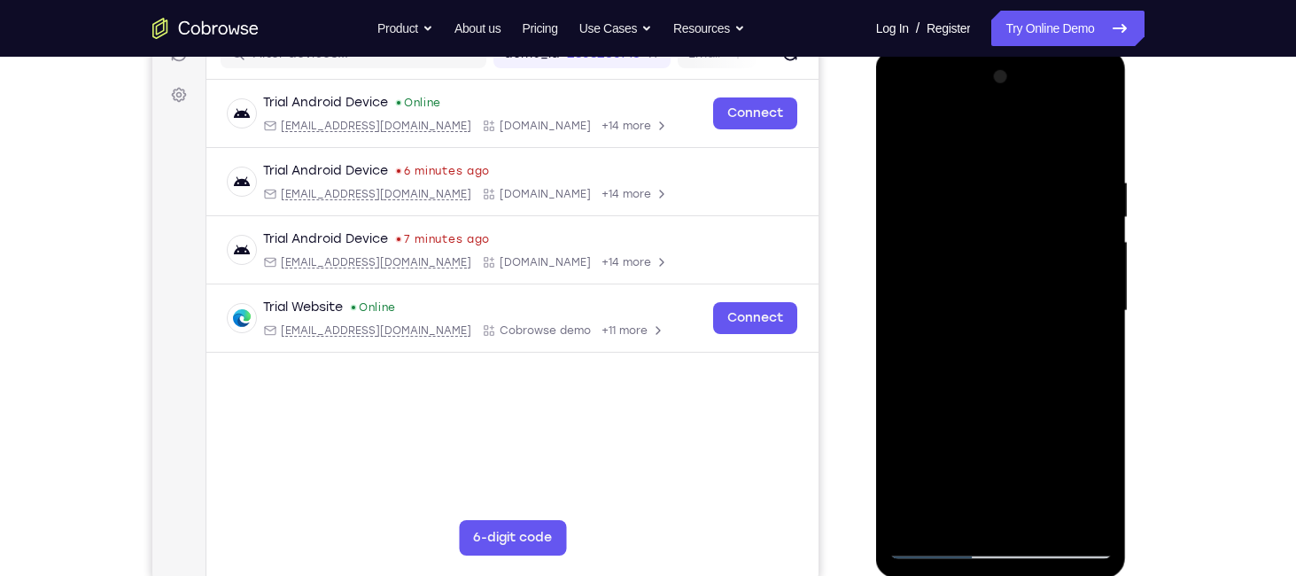
scroll to position [242, 0]
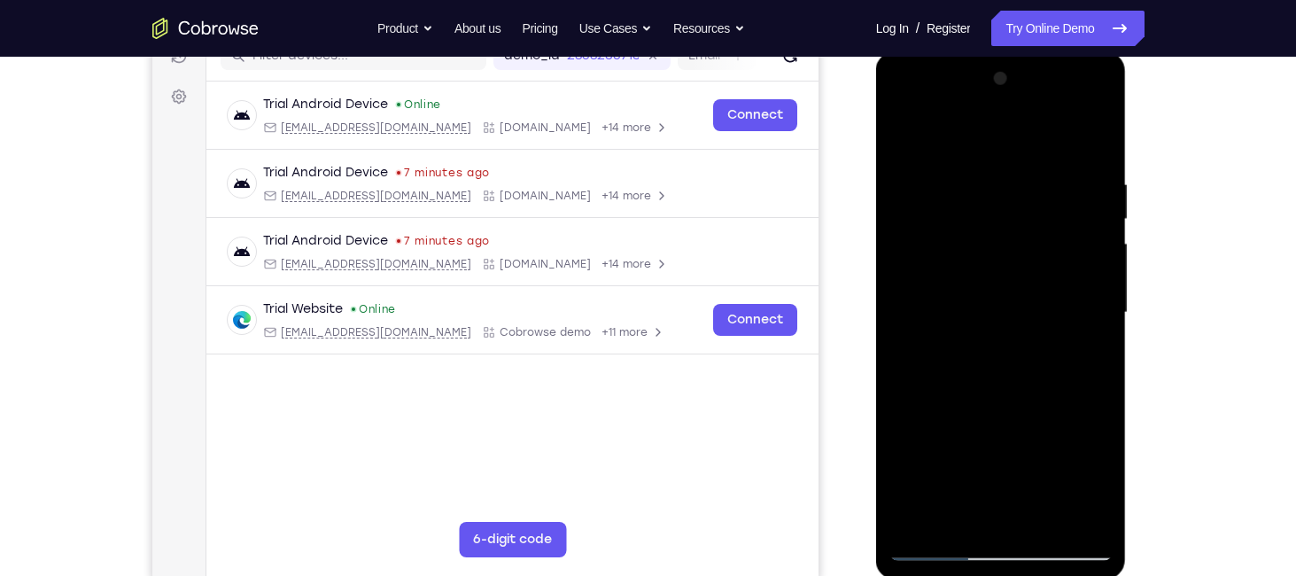
drag, startPoint x: 1054, startPoint y: 194, endPoint x: 1067, endPoint y: 349, distance: 155.6
click at [1067, 349] on div at bounding box center [1000, 313] width 223 height 496
drag, startPoint x: 1103, startPoint y: 189, endPoint x: 1092, endPoint y: 381, distance: 192.5
click at [1092, 381] on div at bounding box center [1000, 313] width 223 height 496
drag, startPoint x: 1005, startPoint y: 381, endPoint x: 1002, endPoint y: 233, distance: 148.0
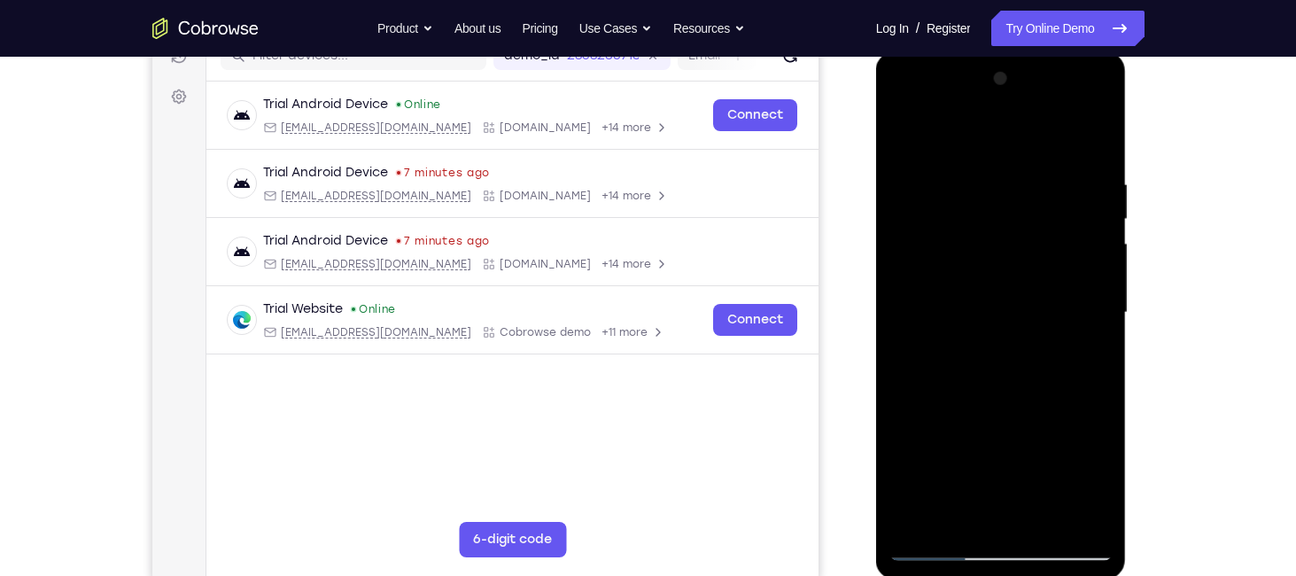
click at [1002, 233] on div at bounding box center [1000, 313] width 223 height 496
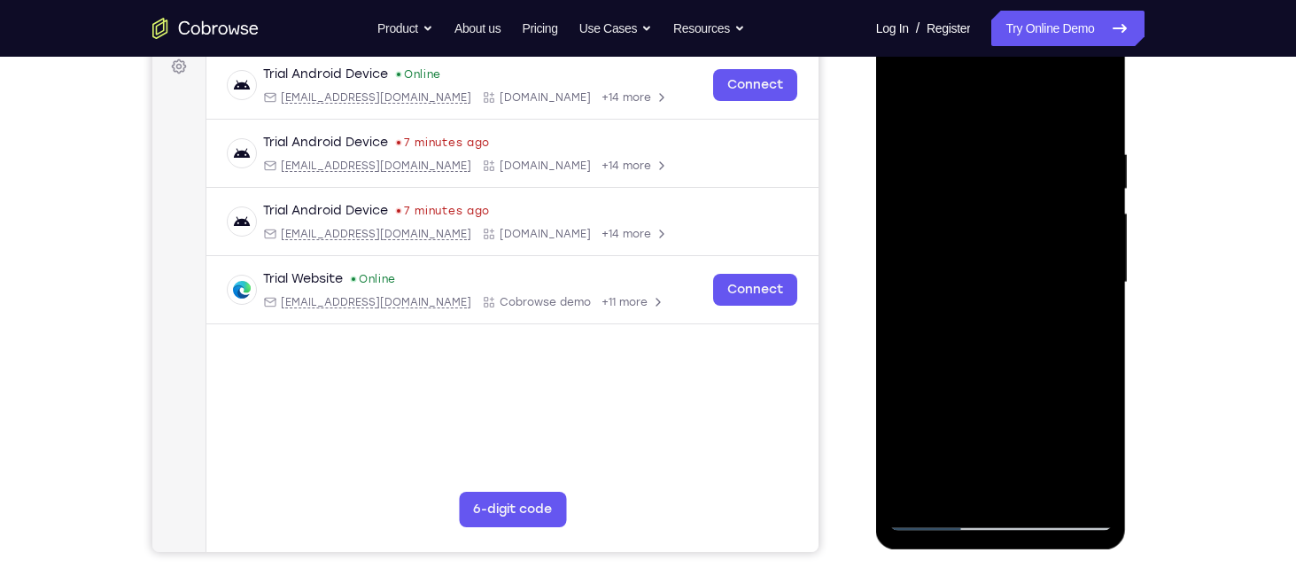
scroll to position [273, 0]
drag, startPoint x: 1013, startPoint y: 151, endPoint x: 1017, endPoint y: 282, distance: 130.3
click at [1017, 282] on div at bounding box center [1000, 282] width 223 height 496
click at [952, 138] on div at bounding box center [1000, 282] width 223 height 496
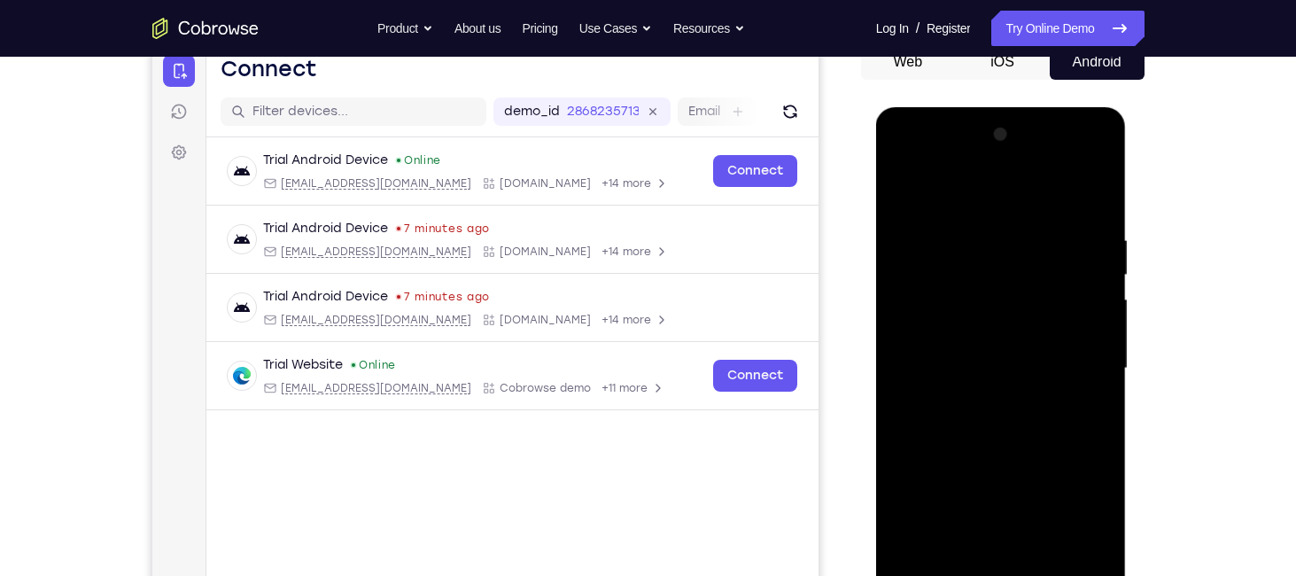
scroll to position [185, 0]
click at [900, 158] on div at bounding box center [1000, 369] width 223 height 496
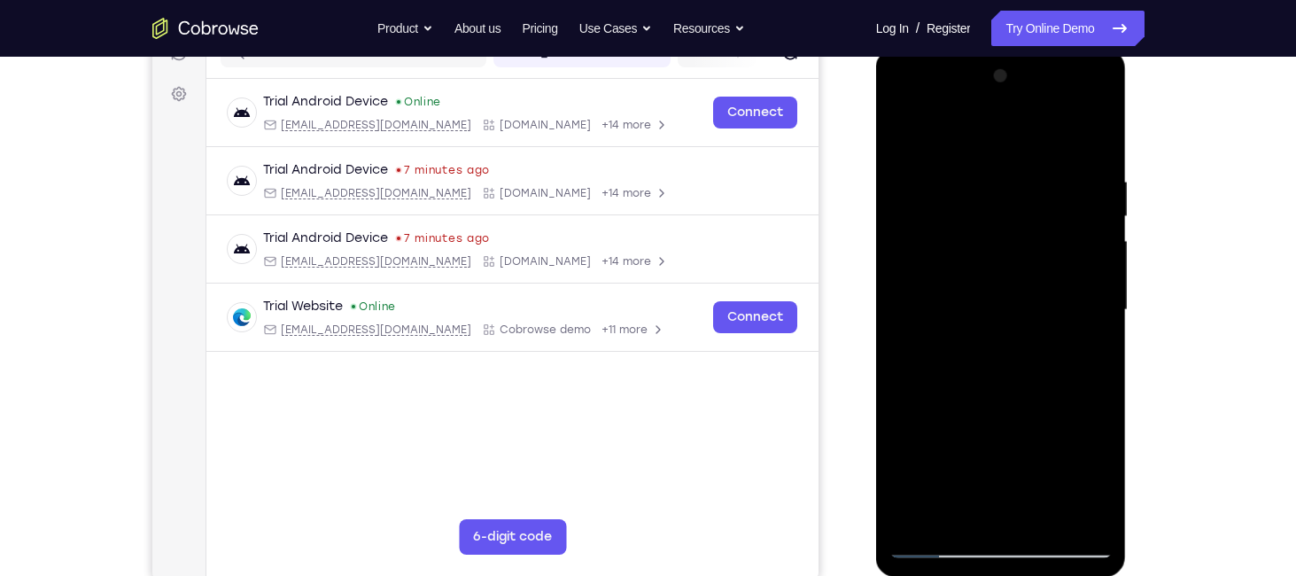
scroll to position [245, 0]
click at [905, 104] on div at bounding box center [1000, 310] width 223 height 496
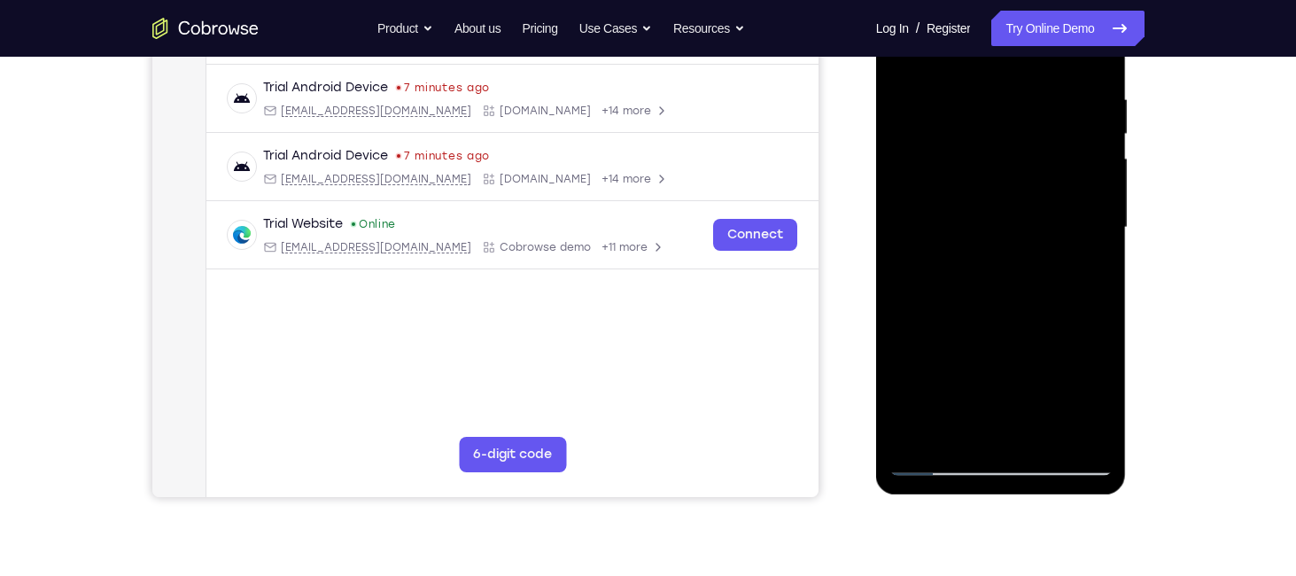
scroll to position [329, 0]
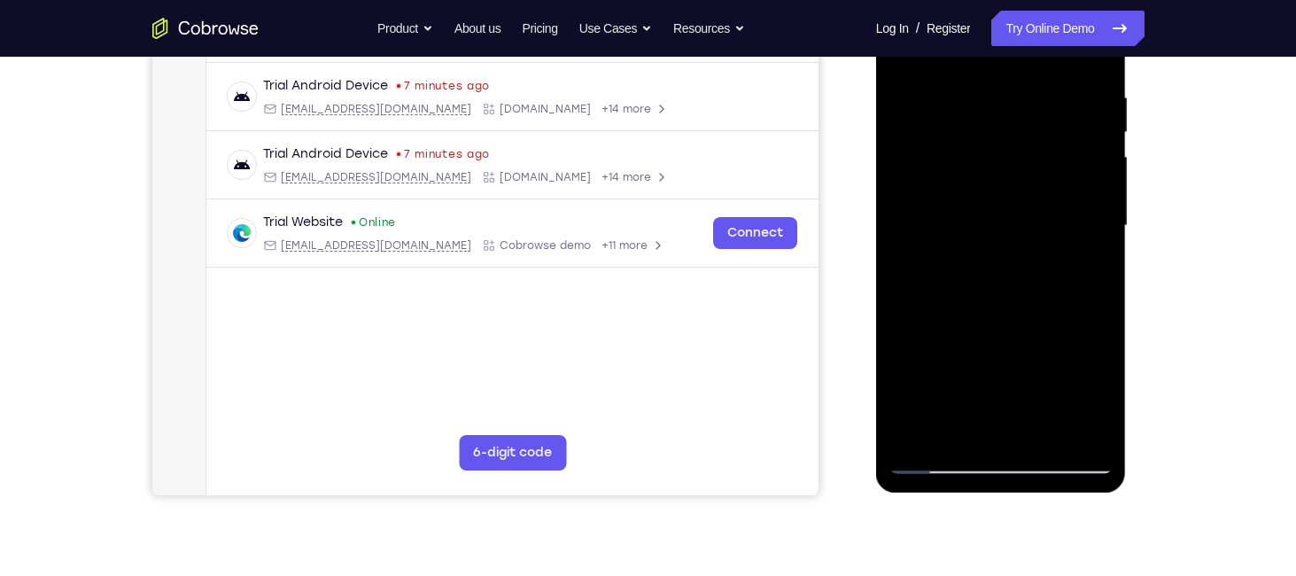
click at [936, 466] on div at bounding box center [1000, 226] width 223 height 496
click at [935, 459] on div at bounding box center [1000, 226] width 223 height 496
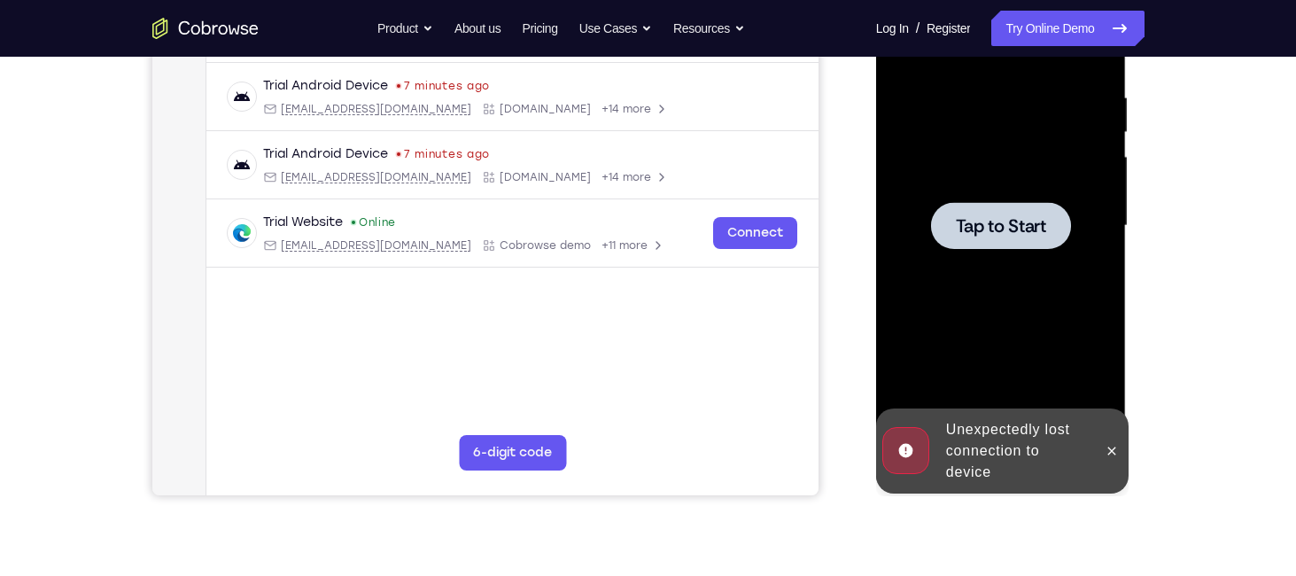
click at [976, 227] on span "Tap to Start" at bounding box center [1001, 226] width 90 height 18
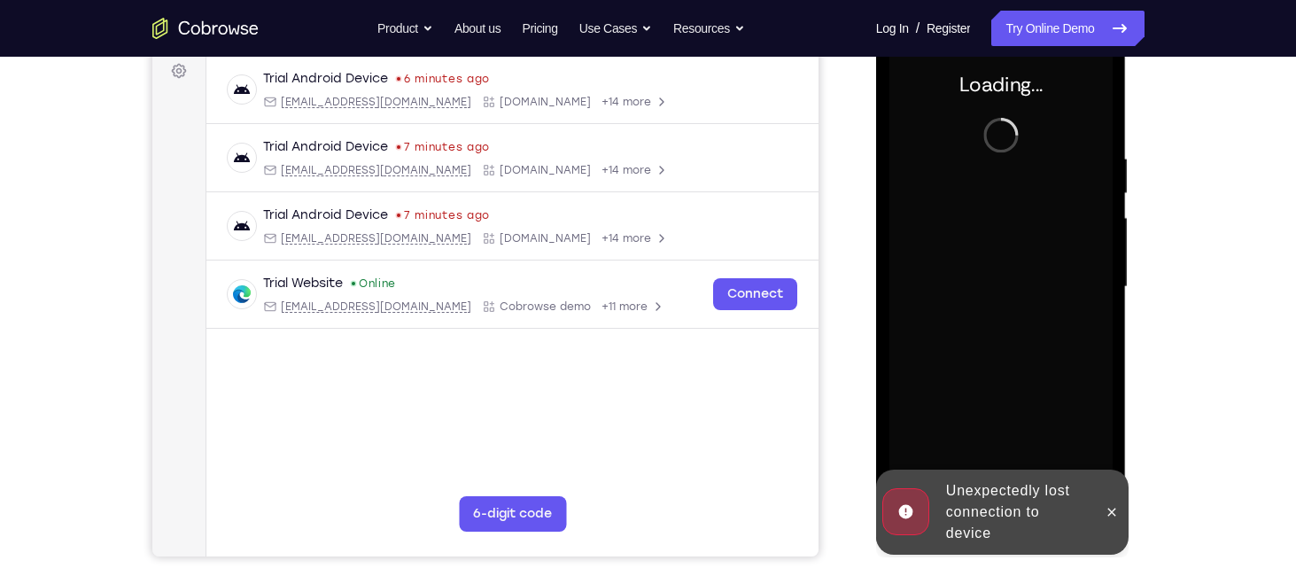
scroll to position [262, 0]
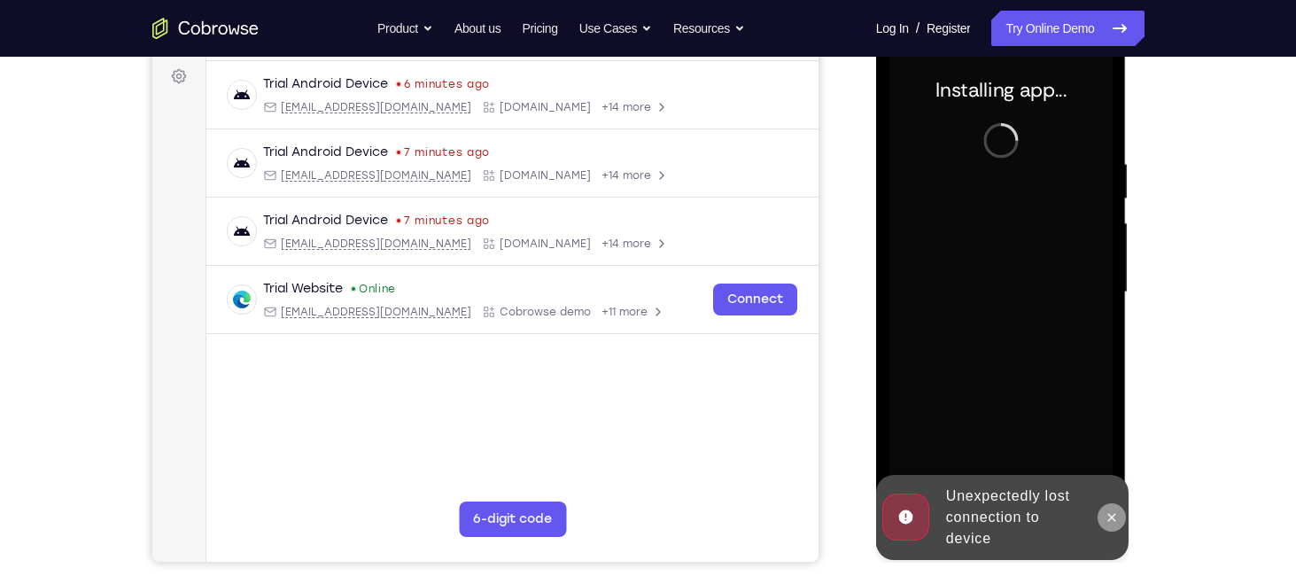
click at [1111, 514] on icon at bounding box center [1112, 517] width 14 height 14
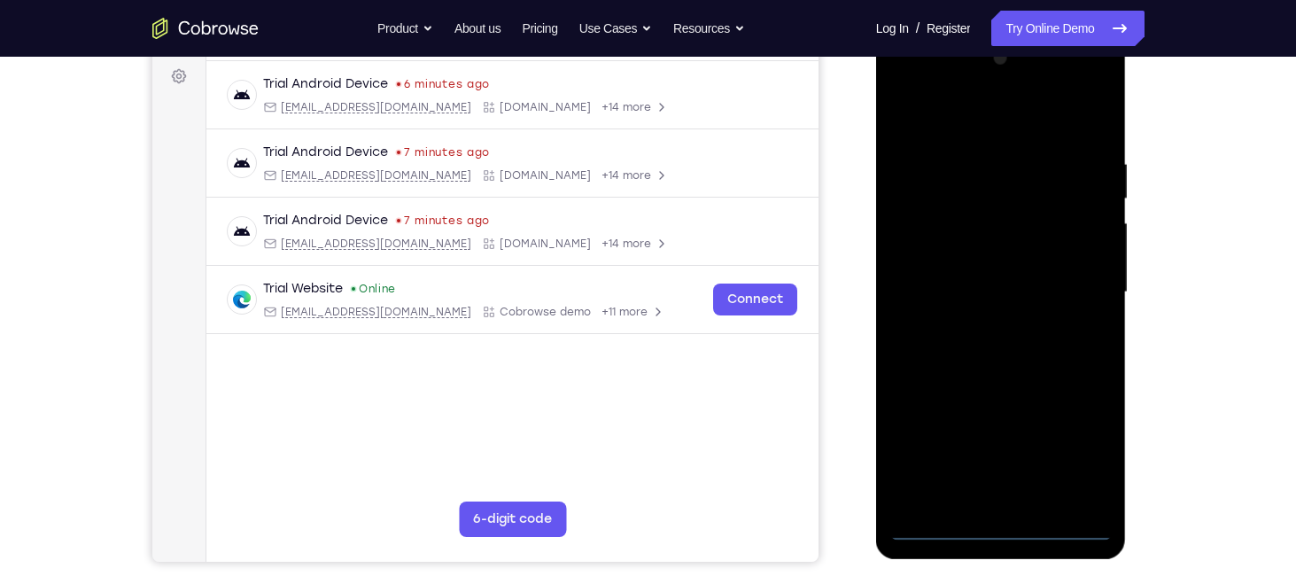
scroll to position [299, 0]
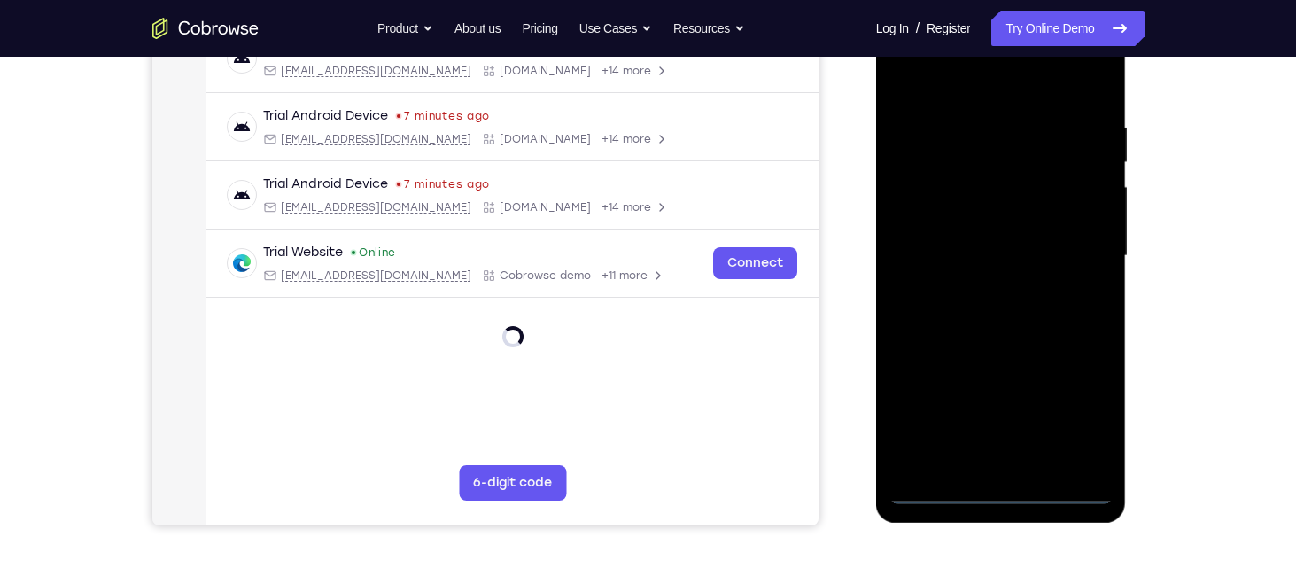
click at [1008, 492] on div at bounding box center [1000, 256] width 223 height 496
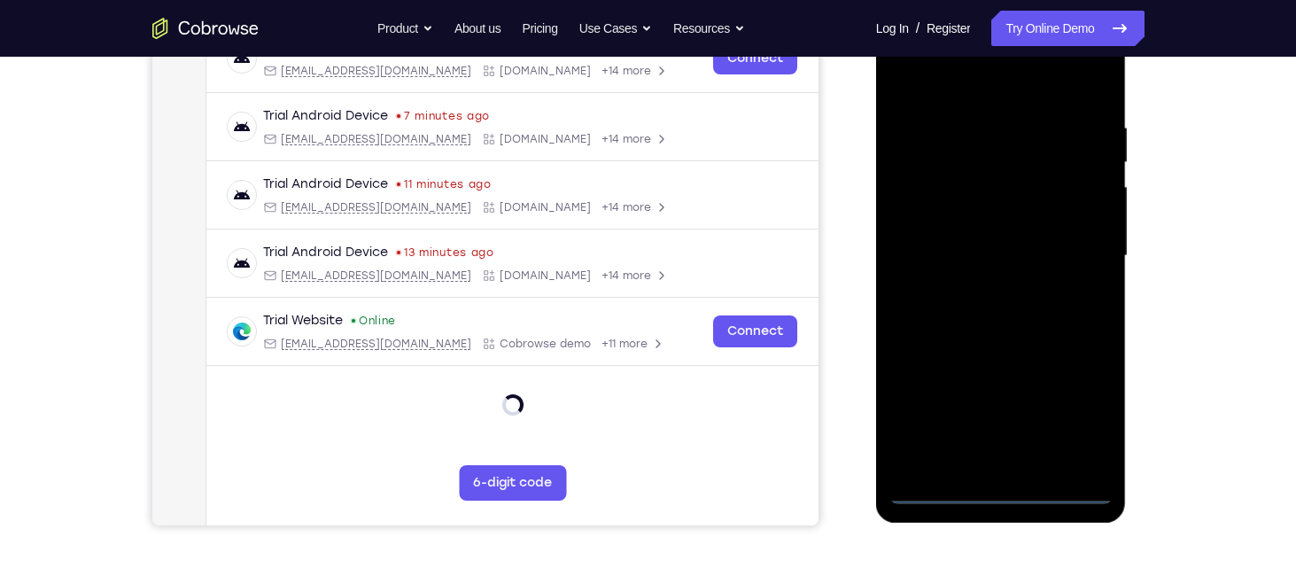
click at [1087, 412] on div at bounding box center [1000, 256] width 223 height 496
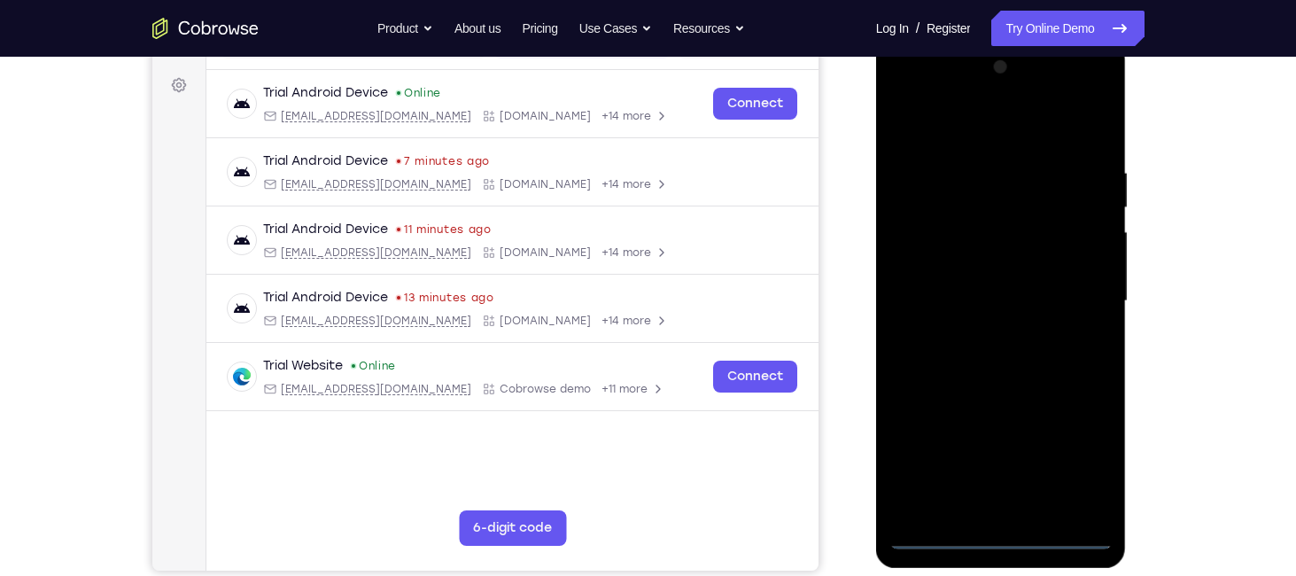
scroll to position [252, 0]
click at [982, 139] on div at bounding box center [1000, 302] width 223 height 496
click at [922, 251] on div at bounding box center [1000, 302] width 223 height 496
click at [948, 300] on div at bounding box center [1000, 302] width 223 height 496
click at [951, 290] on div at bounding box center [1000, 302] width 223 height 496
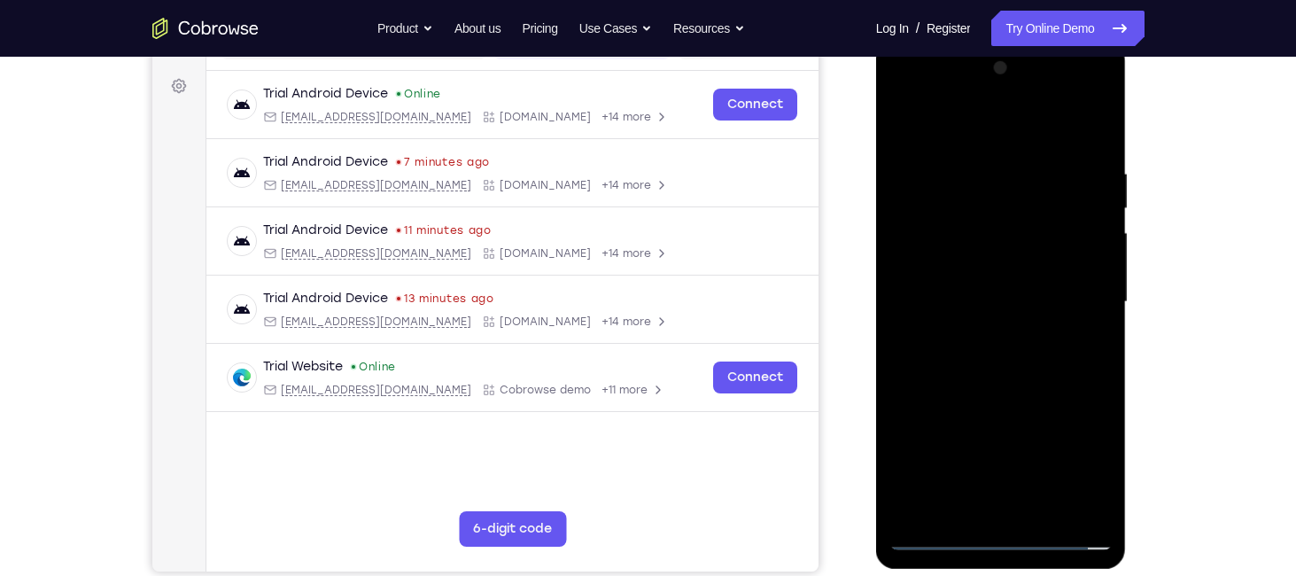
click at [963, 322] on div at bounding box center [1000, 302] width 223 height 496
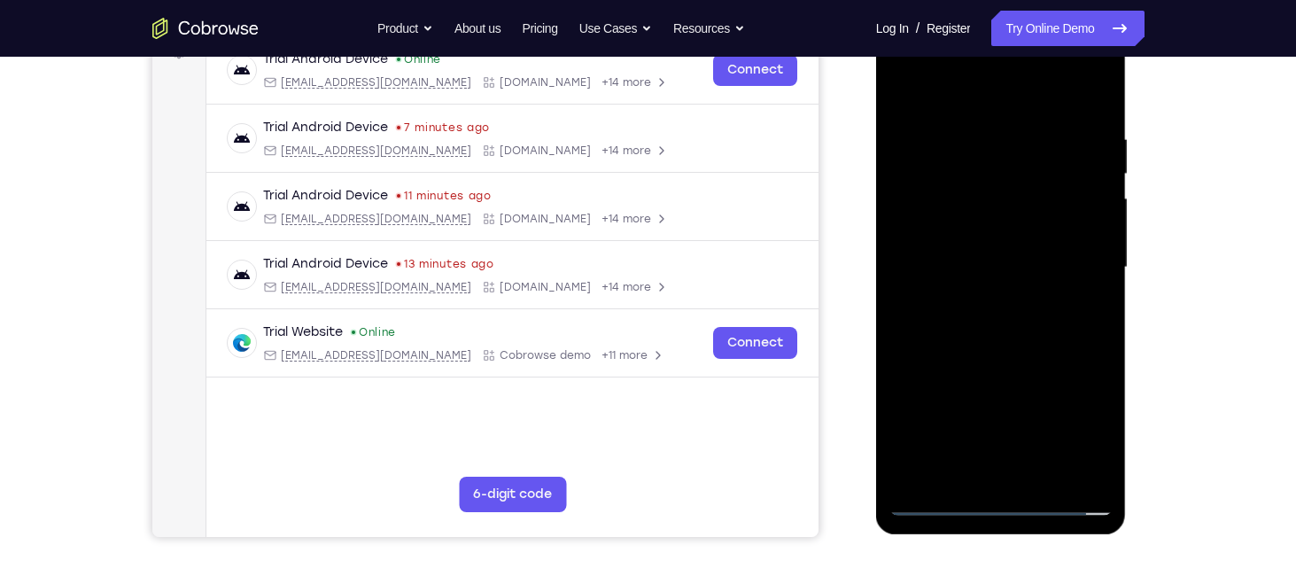
scroll to position [286, 0]
click at [970, 468] on div at bounding box center [1000, 268] width 223 height 496
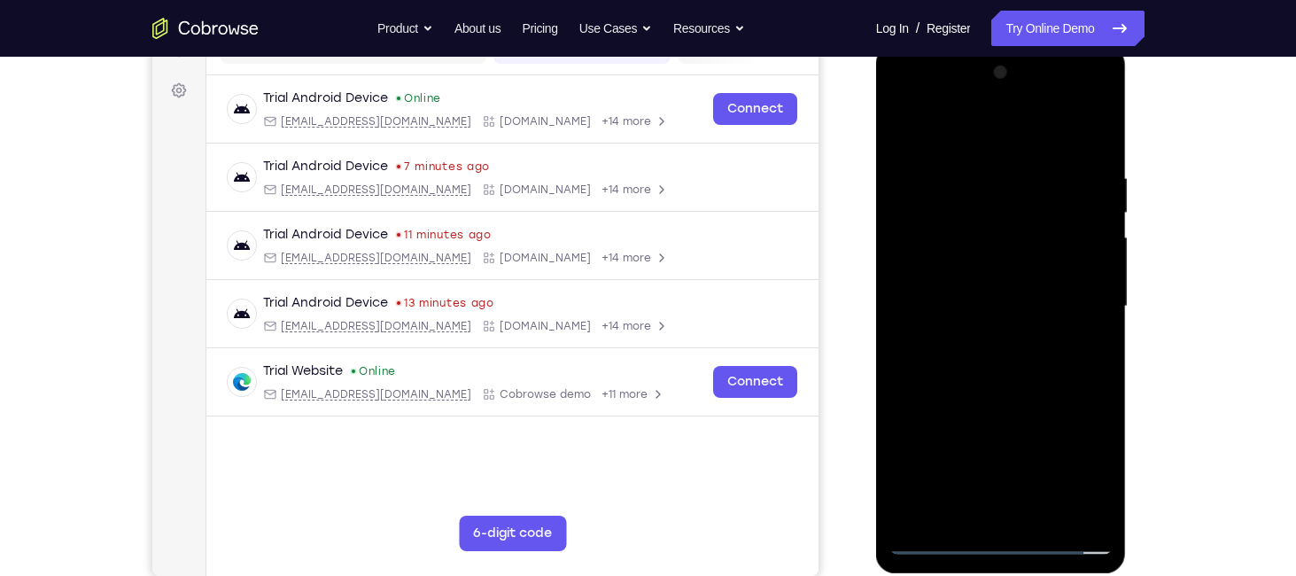
scroll to position [247, 0]
click at [1020, 336] on div at bounding box center [1000, 307] width 223 height 496
click at [1066, 260] on div at bounding box center [1000, 307] width 223 height 496
click at [1096, 138] on div at bounding box center [1000, 307] width 223 height 496
click at [1063, 150] on div at bounding box center [1000, 307] width 223 height 496
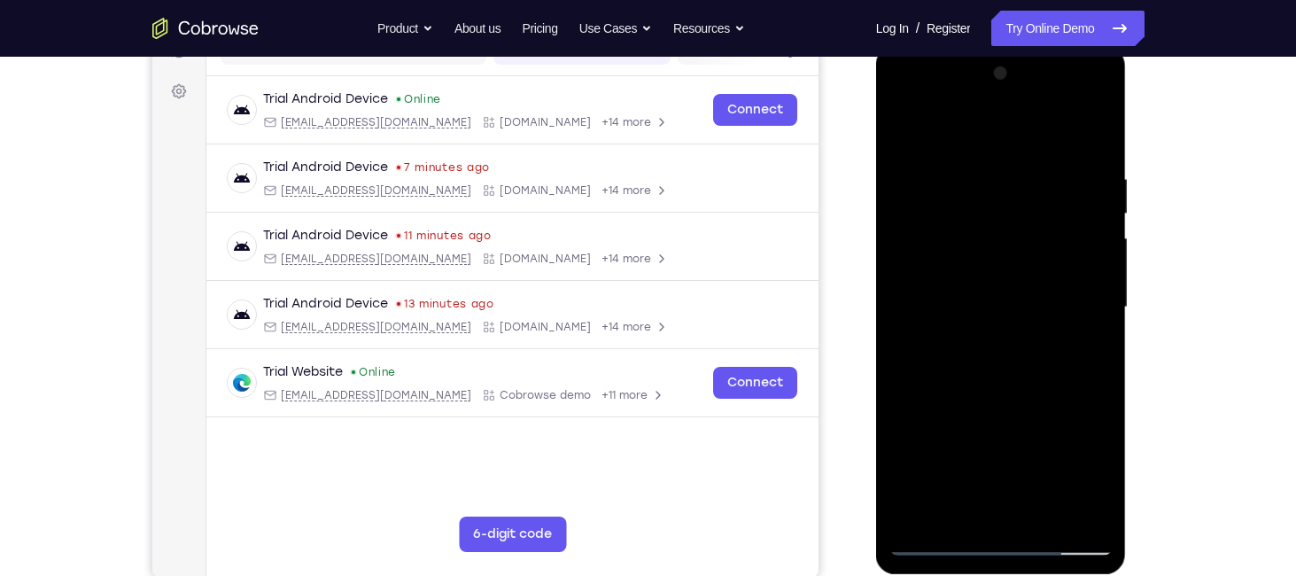
click at [1009, 243] on div at bounding box center [1000, 307] width 223 height 496
drag, startPoint x: 1069, startPoint y: 213, endPoint x: 1066, endPoint y: 305, distance: 91.3
click at [1066, 305] on div at bounding box center [1000, 307] width 223 height 496
drag, startPoint x: 1066, startPoint y: 305, endPoint x: 1060, endPoint y: 267, distance: 38.5
click at [1060, 267] on div at bounding box center [1000, 307] width 223 height 496
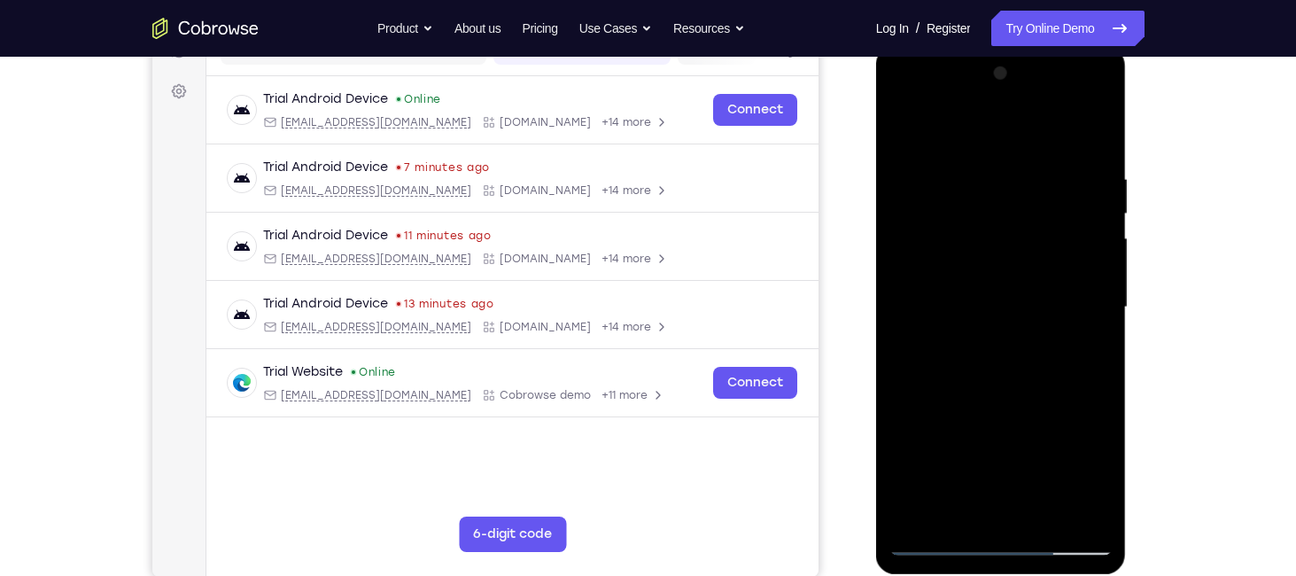
click at [897, 131] on div at bounding box center [1000, 307] width 223 height 496
drag, startPoint x: 995, startPoint y: 384, endPoint x: 995, endPoint y: 286, distance: 97.4
click at [995, 286] on div at bounding box center [1000, 307] width 223 height 496
drag, startPoint x: 1009, startPoint y: 431, endPoint x: 998, endPoint y: 306, distance: 126.3
click at [998, 306] on div at bounding box center [1000, 307] width 223 height 496
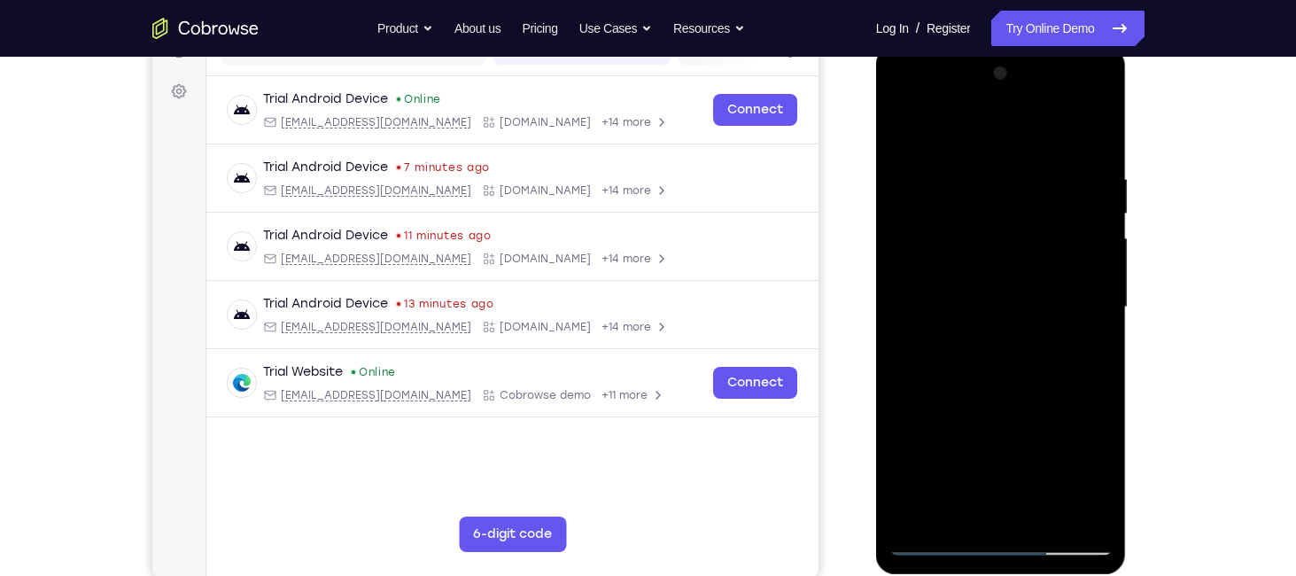
drag, startPoint x: 1029, startPoint y: 429, endPoint x: 1029, endPoint y: 274, distance: 155.0
click at [1029, 274] on div at bounding box center [1000, 307] width 223 height 496
drag, startPoint x: 957, startPoint y: 183, endPoint x: 1001, endPoint y: 457, distance: 277.3
click at [1001, 457] on div at bounding box center [1000, 307] width 223 height 496
click at [983, 130] on div at bounding box center [1000, 307] width 223 height 496
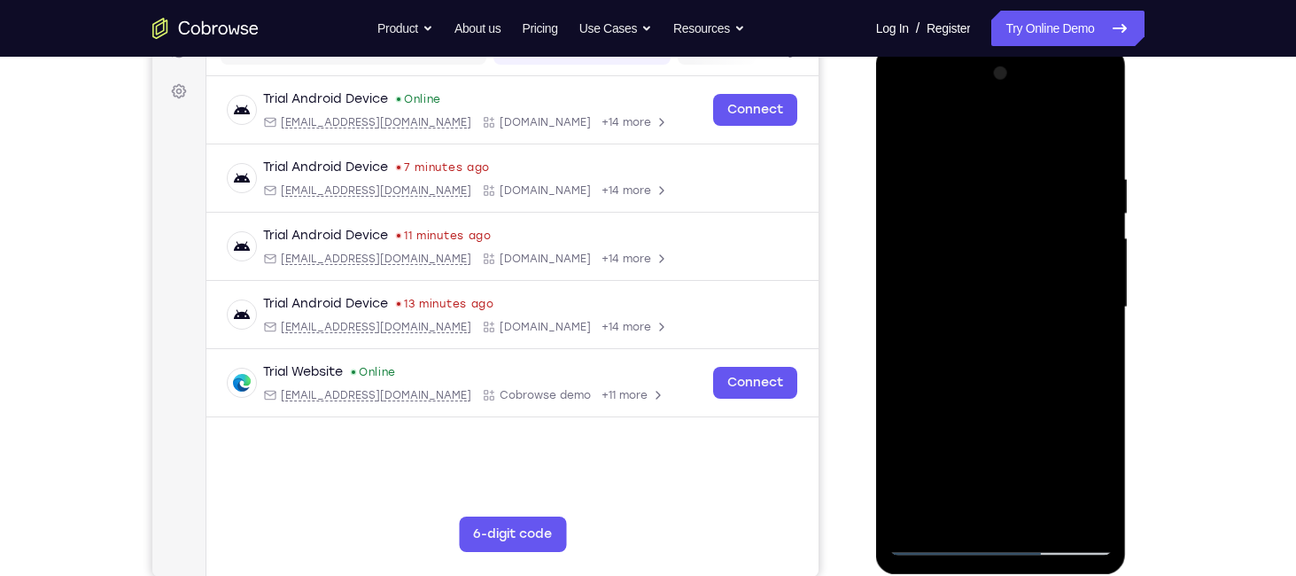
click at [898, 123] on div at bounding box center [1000, 307] width 223 height 496
click at [911, 127] on div at bounding box center [1000, 307] width 223 height 496
drag, startPoint x: 1057, startPoint y: 415, endPoint x: 1036, endPoint y: 307, distance: 109.1
click at [1036, 307] on div at bounding box center [1000, 307] width 223 height 496
drag, startPoint x: 1027, startPoint y: 441, endPoint x: 1010, endPoint y: 346, distance: 96.3
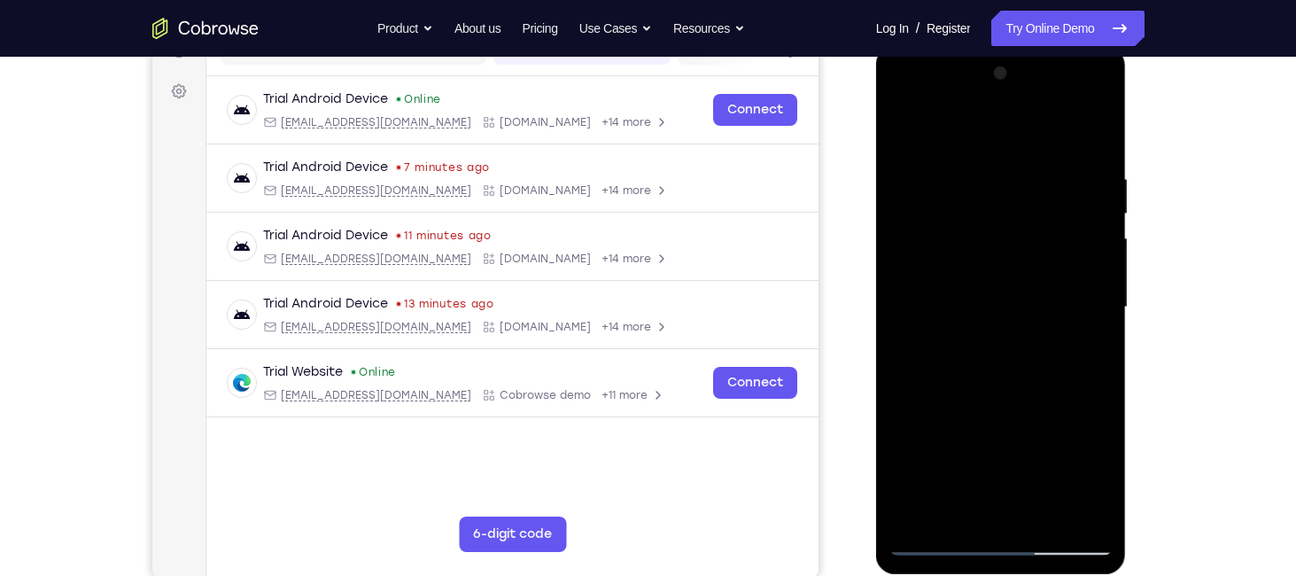
click at [1010, 346] on div at bounding box center [1000, 307] width 223 height 496
drag, startPoint x: 993, startPoint y: 452, endPoint x: 974, endPoint y: 286, distance: 166.7
click at [974, 286] on div at bounding box center [1000, 307] width 223 height 496
click at [901, 126] on div at bounding box center [1000, 307] width 223 height 496
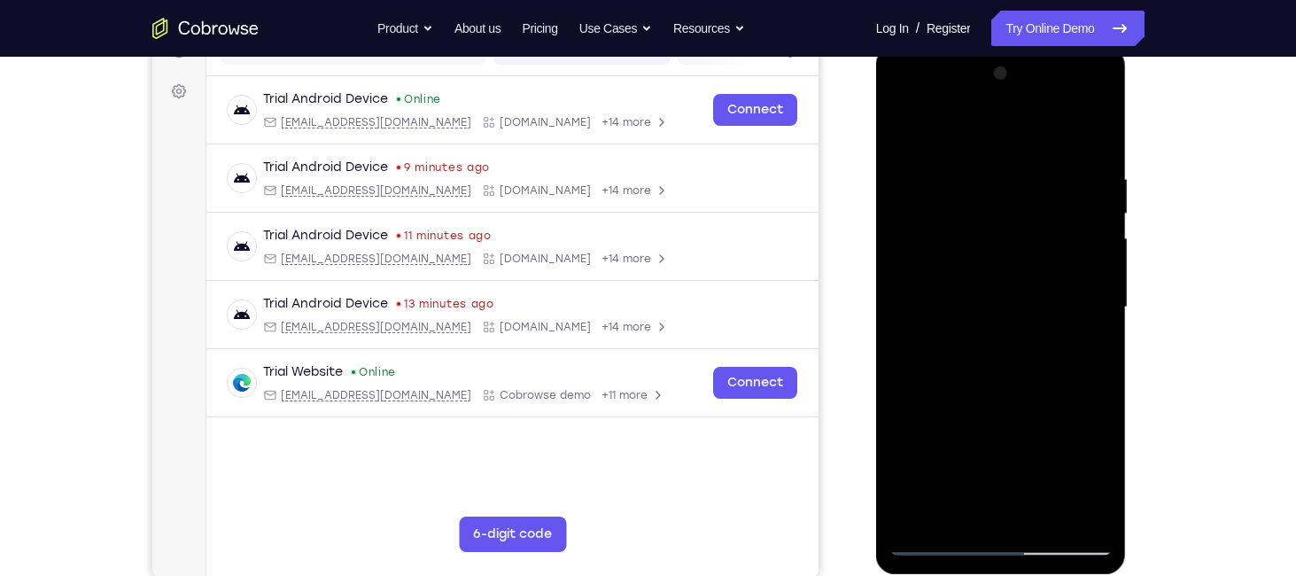
drag, startPoint x: 1018, startPoint y: 446, endPoint x: 981, endPoint y: 268, distance: 182.8
click at [981, 268] on div at bounding box center [1000, 307] width 223 height 496
drag, startPoint x: 985, startPoint y: 424, endPoint x: 966, endPoint y: 234, distance: 191.5
click at [966, 234] on div at bounding box center [1000, 307] width 223 height 496
drag, startPoint x: 1006, startPoint y: 383, endPoint x: 990, endPoint y: 223, distance: 160.3
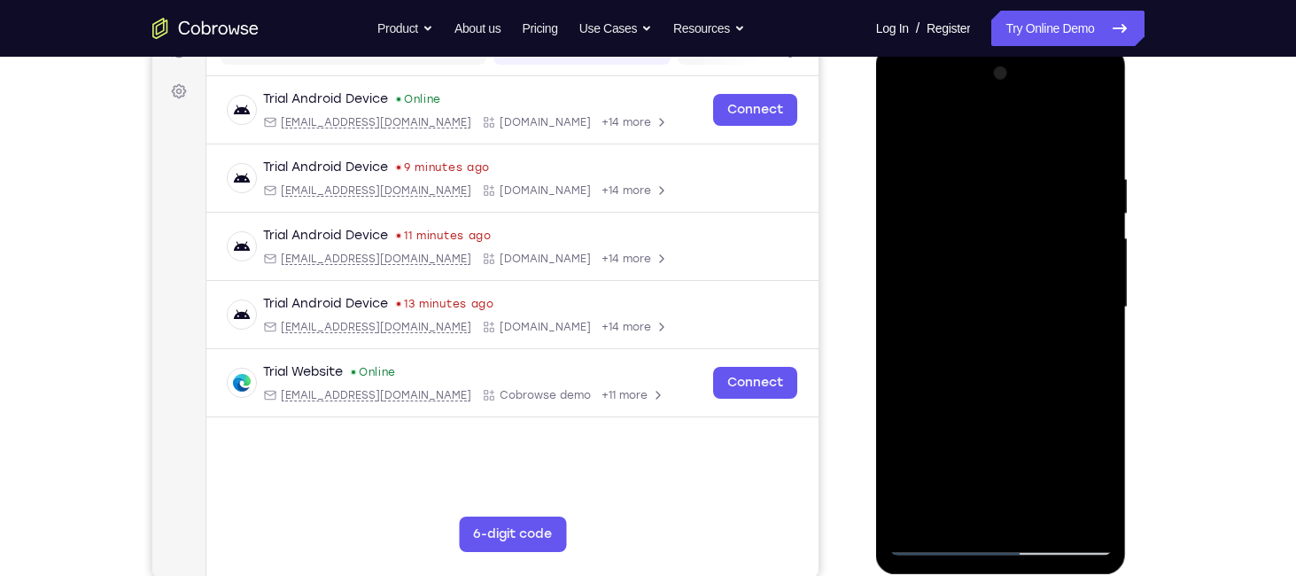
click at [990, 223] on div at bounding box center [1000, 307] width 223 height 496
drag, startPoint x: 1036, startPoint y: 452, endPoint x: 1006, endPoint y: 269, distance: 184.8
click at [1006, 269] on div at bounding box center [1000, 307] width 223 height 496
drag, startPoint x: 1011, startPoint y: 408, endPoint x: 987, endPoint y: 312, distance: 99.5
click at [987, 312] on div at bounding box center [1000, 307] width 223 height 496
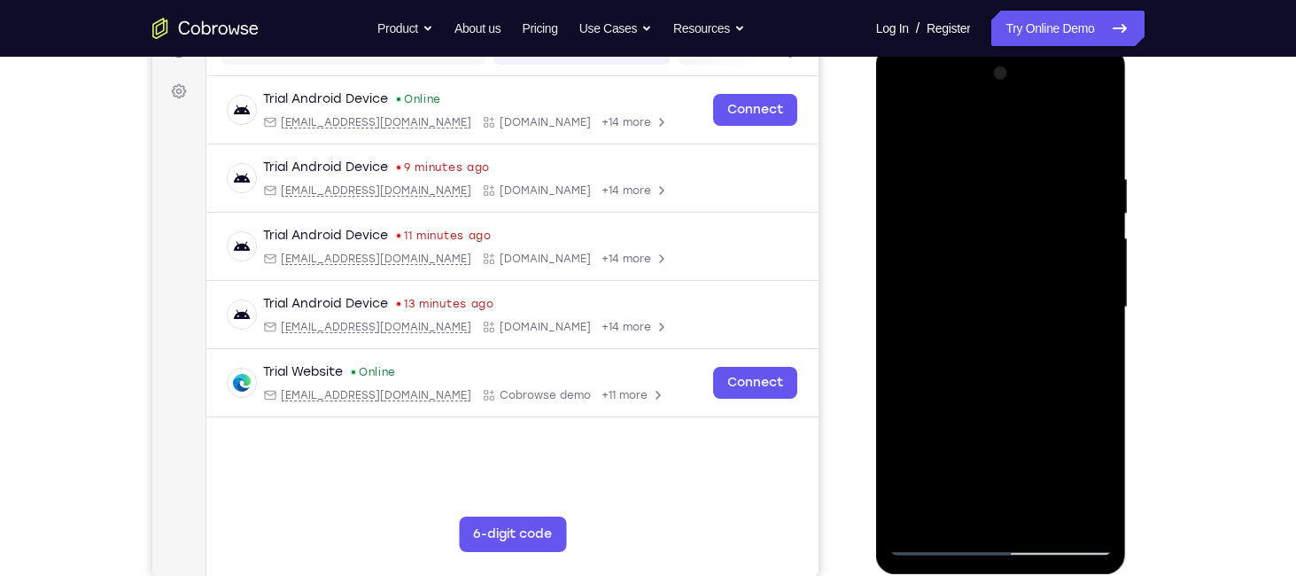
click at [987, 312] on div at bounding box center [1000, 307] width 223 height 496
drag, startPoint x: 1023, startPoint y: 425, endPoint x: 1005, endPoint y: 272, distance: 154.3
click at [1005, 272] on div at bounding box center [1000, 307] width 223 height 496
drag, startPoint x: 998, startPoint y: 431, endPoint x: 982, endPoint y: 318, distance: 114.4
click at [982, 318] on div at bounding box center [1000, 307] width 223 height 496
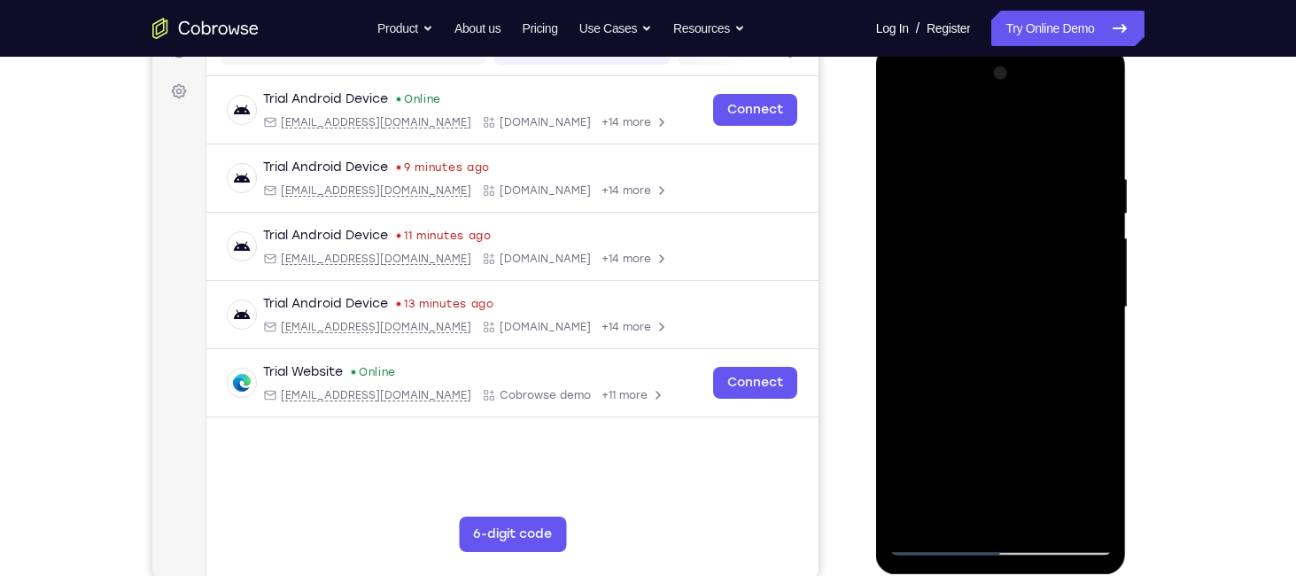
drag, startPoint x: 1016, startPoint y: 450, endPoint x: 1004, endPoint y: 280, distance: 170.5
click at [1004, 280] on div at bounding box center [1000, 307] width 223 height 496
drag, startPoint x: 1019, startPoint y: 419, endPoint x: 1002, endPoint y: 202, distance: 217.7
click at [1002, 202] on div at bounding box center [1000, 307] width 223 height 496
drag, startPoint x: 990, startPoint y: 469, endPoint x: 978, endPoint y: 286, distance: 182.9
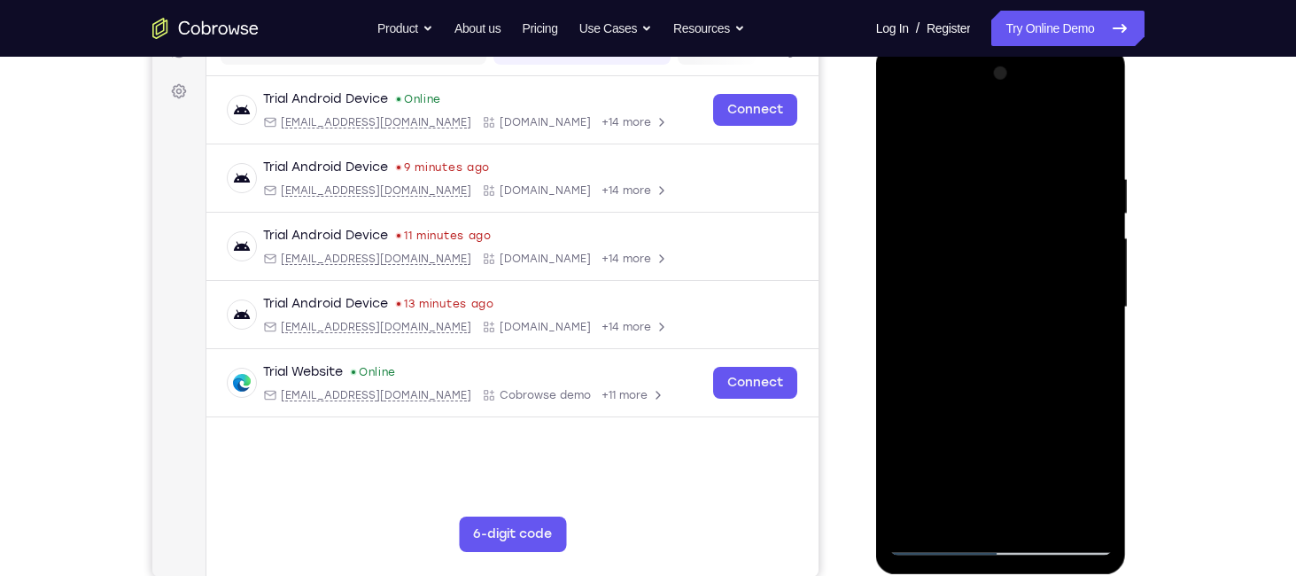
click at [978, 286] on div at bounding box center [1000, 307] width 223 height 496
drag, startPoint x: 1009, startPoint y: 459, endPoint x: 998, endPoint y: 307, distance: 152.8
click at [998, 307] on div at bounding box center [1000, 307] width 223 height 496
drag, startPoint x: 1033, startPoint y: 454, endPoint x: 1031, endPoint y: 256, distance: 198.4
click at [1031, 256] on div at bounding box center [1000, 307] width 223 height 496
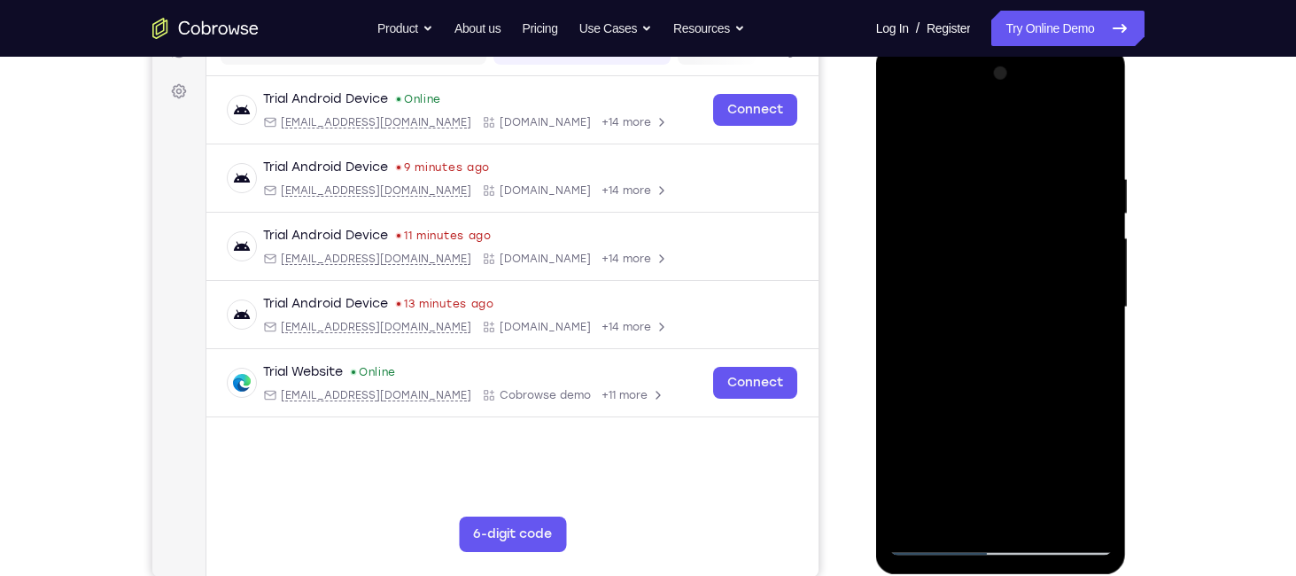
drag, startPoint x: 1006, startPoint y: 462, endPoint x: 998, endPoint y: 243, distance: 219.0
click at [1000, 245] on div at bounding box center [1000, 307] width 223 height 496
drag, startPoint x: 995, startPoint y: 423, endPoint x: 1001, endPoint y: 232, distance: 191.5
click at [1001, 232] on div at bounding box center [1000, 307] width 223 height 496
drag, startPoint x: 1012, startPoint y: 431, endPoint x: 987, endPoint y: 218, distance: 214.1
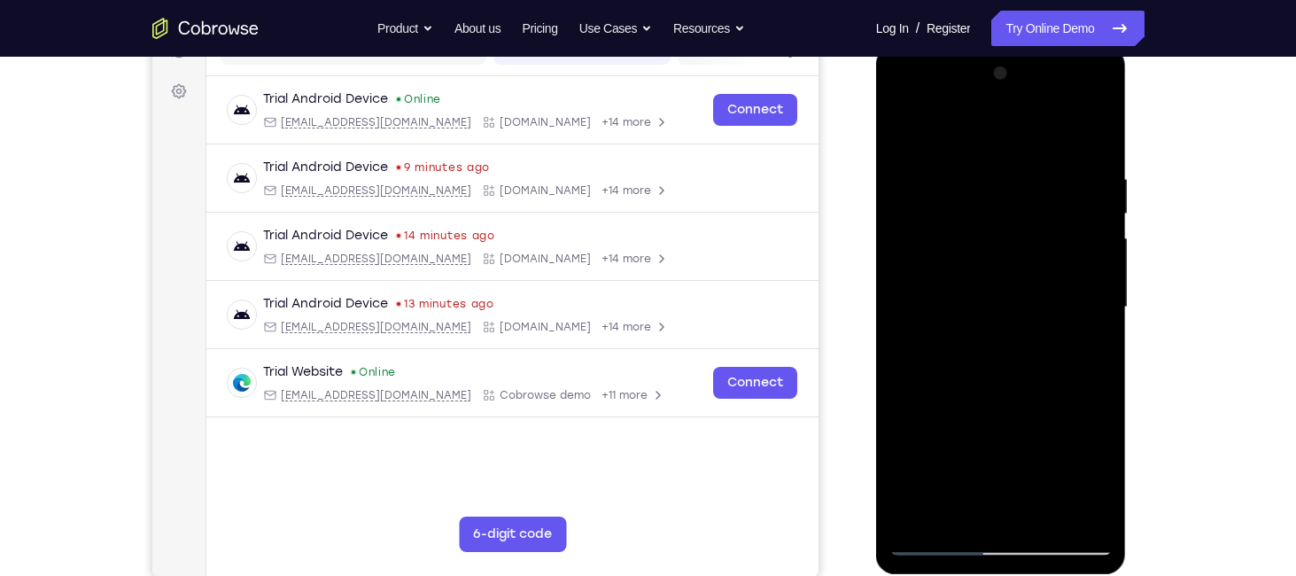
click at [987, 218] on div at bounding box center [1000, 307] width 223 height 496
drag, startPoint x: 1008, startPoint y: 378, endPoint x: 1001, endPoint y: 221, distance: 157.0
click at [1001, 221] on div at bounding box center [1000, 307] width 223 height 496
drag, startPoint x: 1016, startPoint y: 439, endPoint x: 1016, endPoint y: 237, distance: 201.1
click at [1016, 237] on div at bounding box center [1000, 307] width 223 height 496
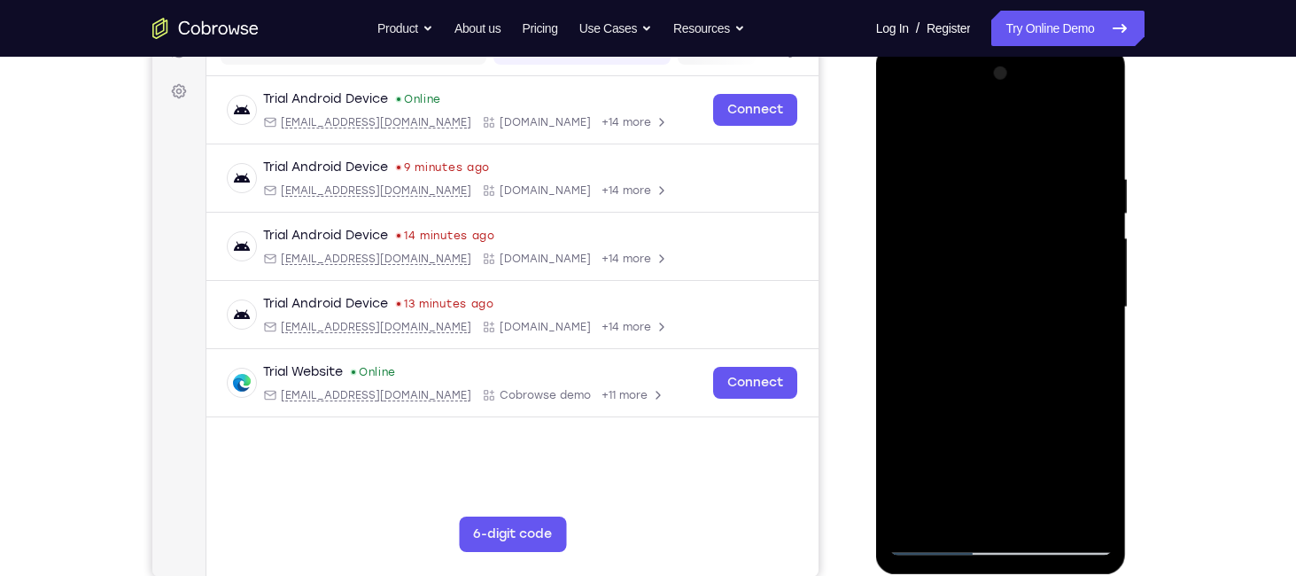
drag, startPoint x: 988, startPoint y: 465, endPoint x: 968, endPoint y: 236, distance: 230.3
click at [968, 236] on div at bounding box center [1000, 307] width 223 height 496
drag, startPoint x: 1039, startPoint y: 424, endPoint x: 1017, endPoint y: 259, distance: 167.1
click at [1017, 259] on div at bounding box center [1000, 307] width 223 height 496
